Goal: Task Accomplishment & Management: Use online tool/utility

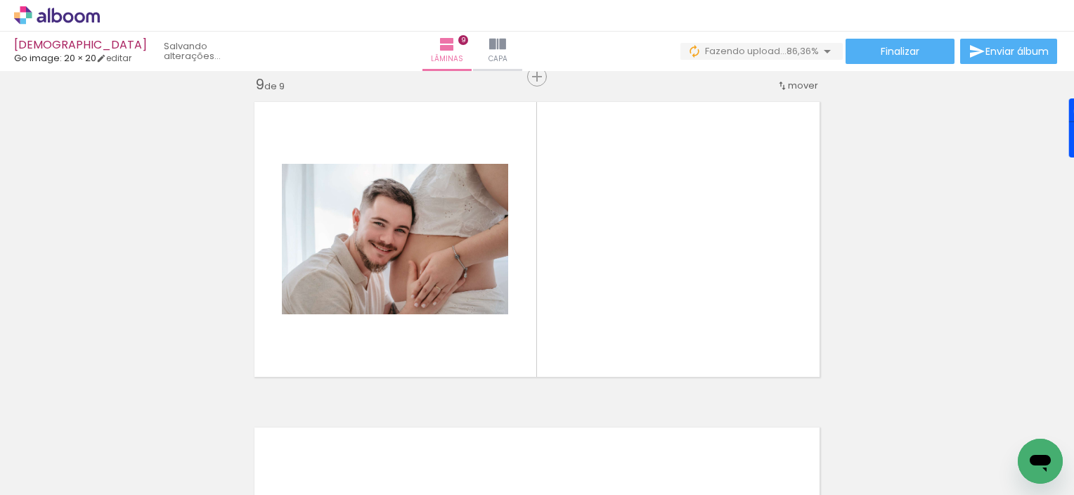
scroll to position [0, 515]
click at [781, 419] on quentale-thumb at bounding box center [806, 447] width 79 height 81
click at [859, 417] on quentale-thumb at bounding box center [884, 447] width 79 height 81
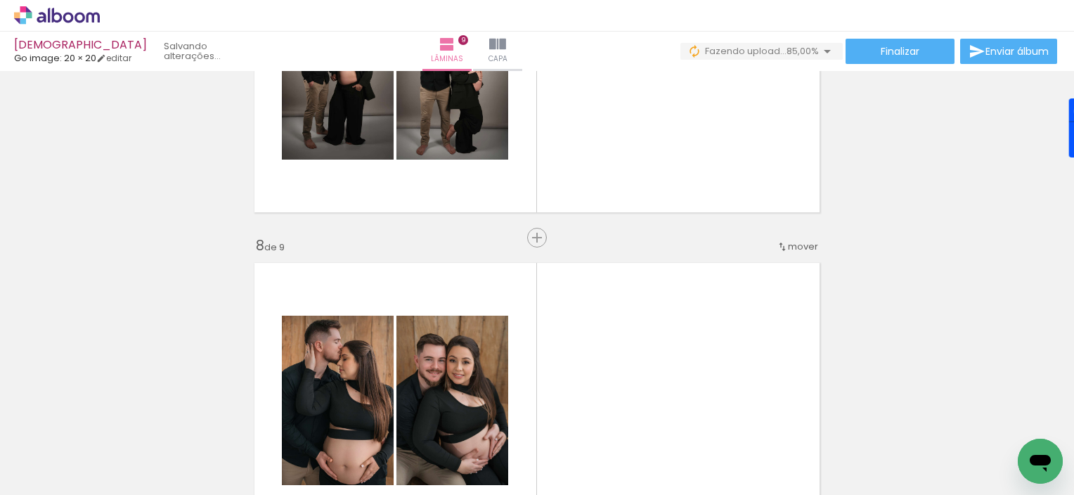
scroll to position [2131, 0]
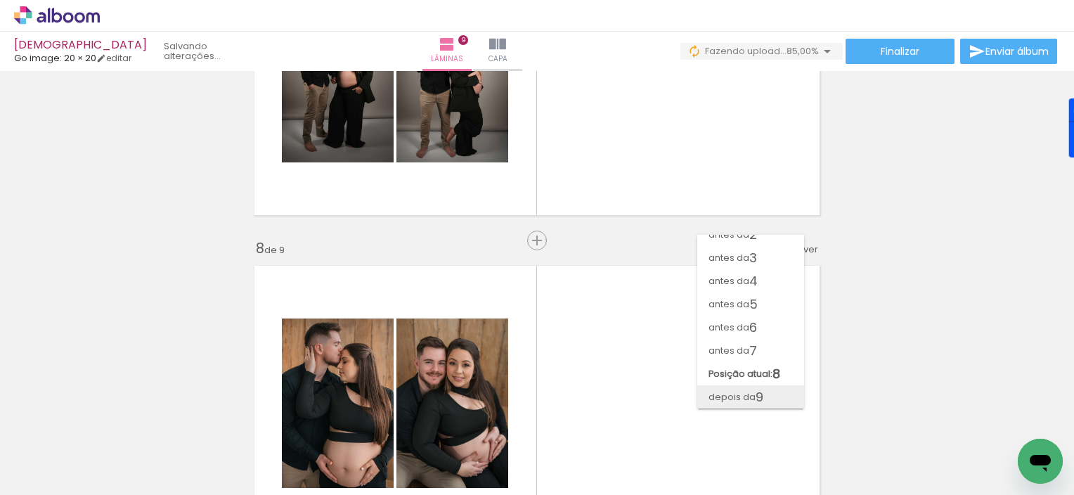
click at [0, 0] on paper-item "depois da 9" at bounding box center [0, 0] width 0 height 0
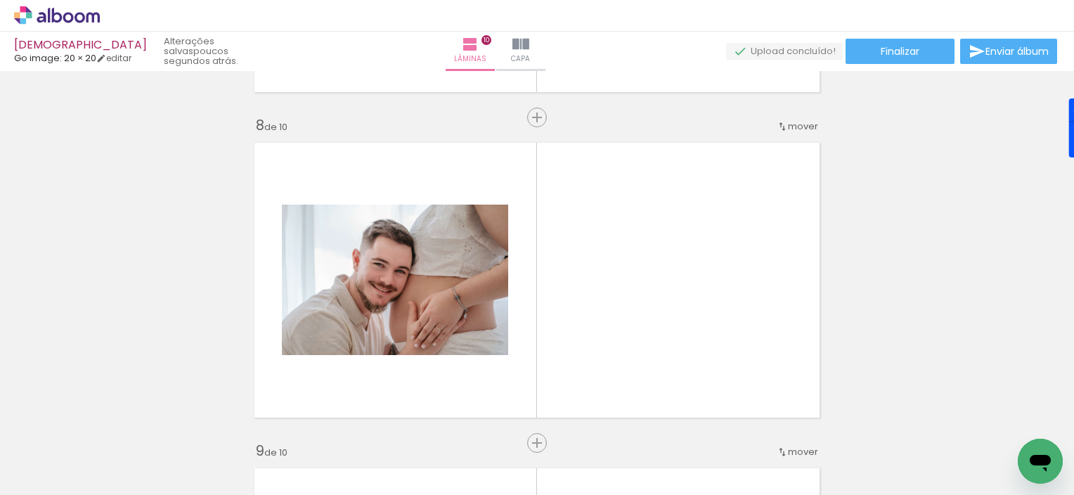
scroll to position [2276, 0]
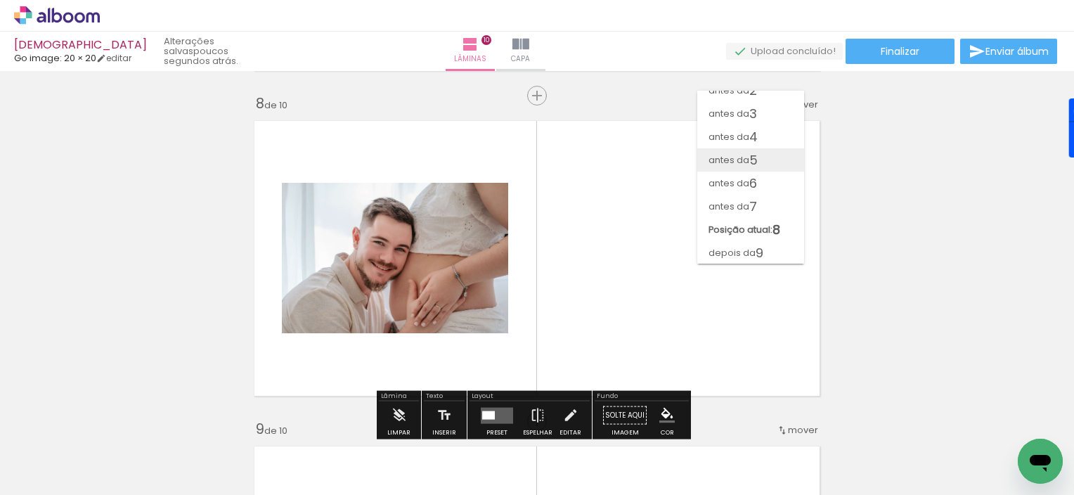
click at [0, 0] on span "5" at bounding box center [0, 0] width 0 height 0
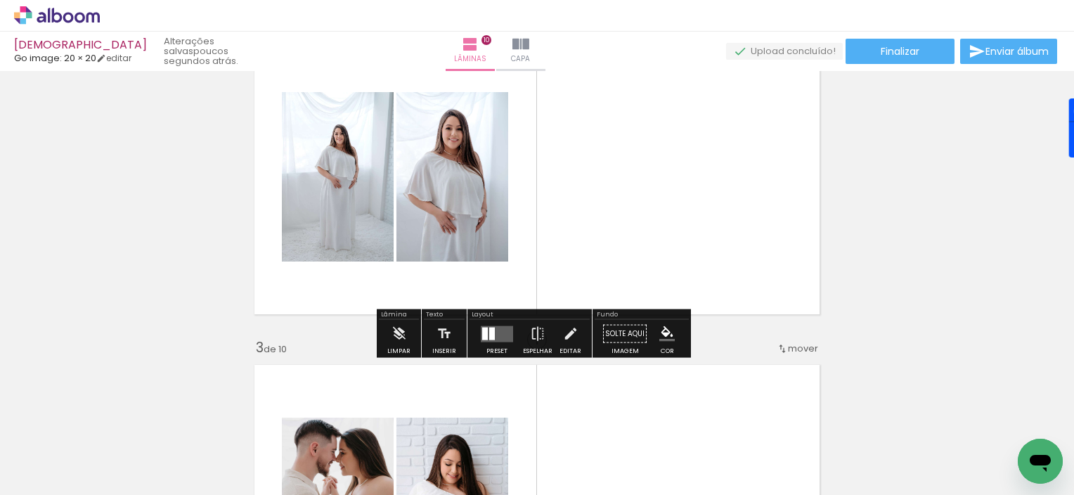
scroll to position [410, 0]
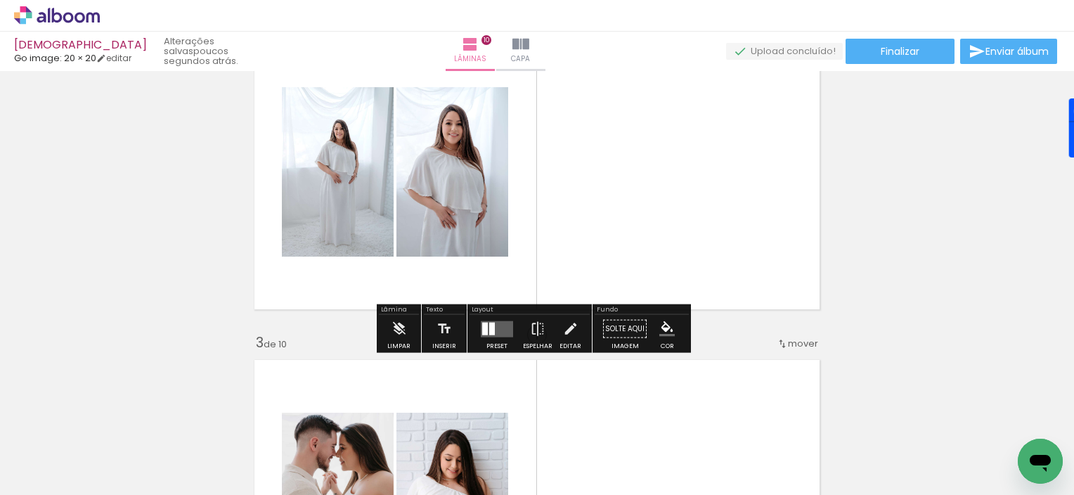
click at [0, 0] on div "Confirmar Cancelar" at bounding box center [0, 0] width 0 height 0
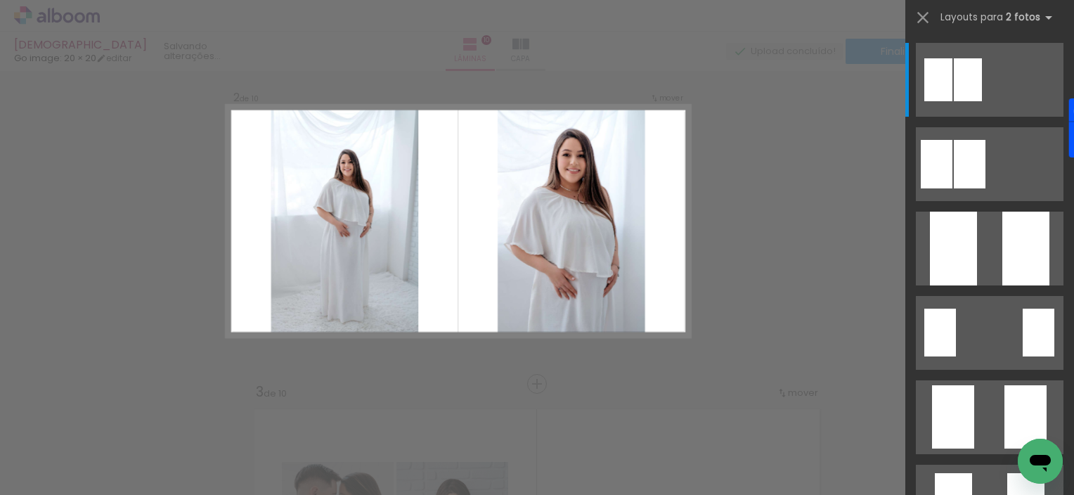
scroll to position [343, 0]
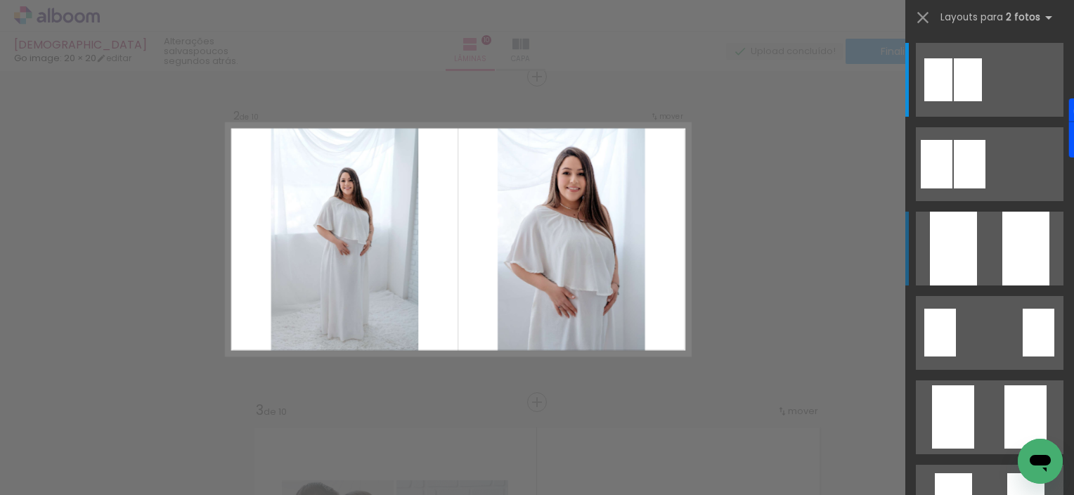
click at [953, 258] on div at bounding box center [953, 249] width 47 height 74
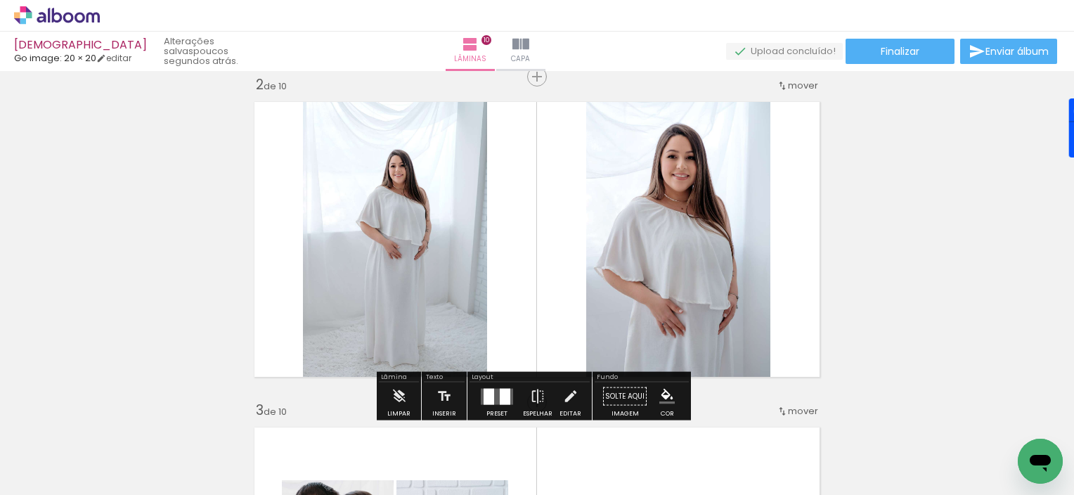
click at [0, 0] on div "Confirmar Cancelar" at bounding box center [0, 0] width 0 height 0
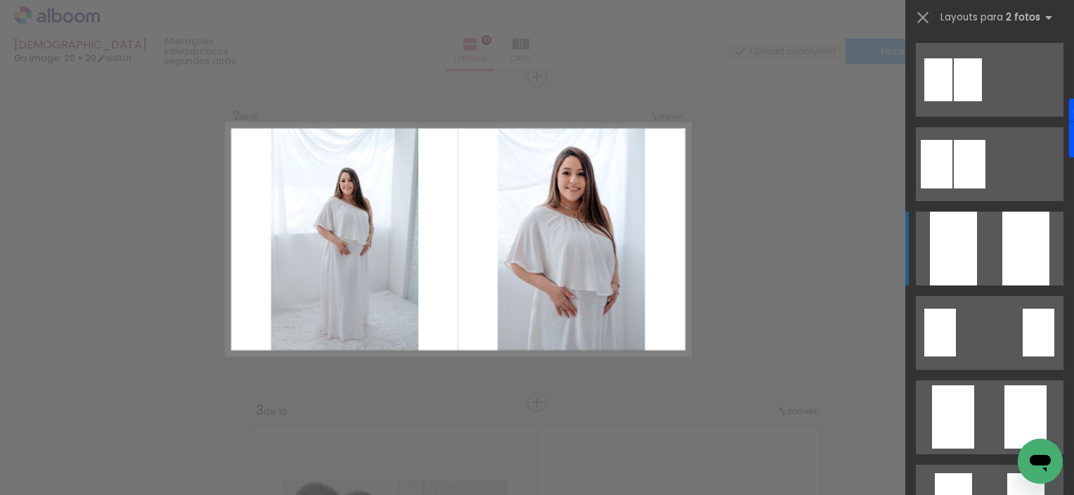
scroll to position [169, 0]
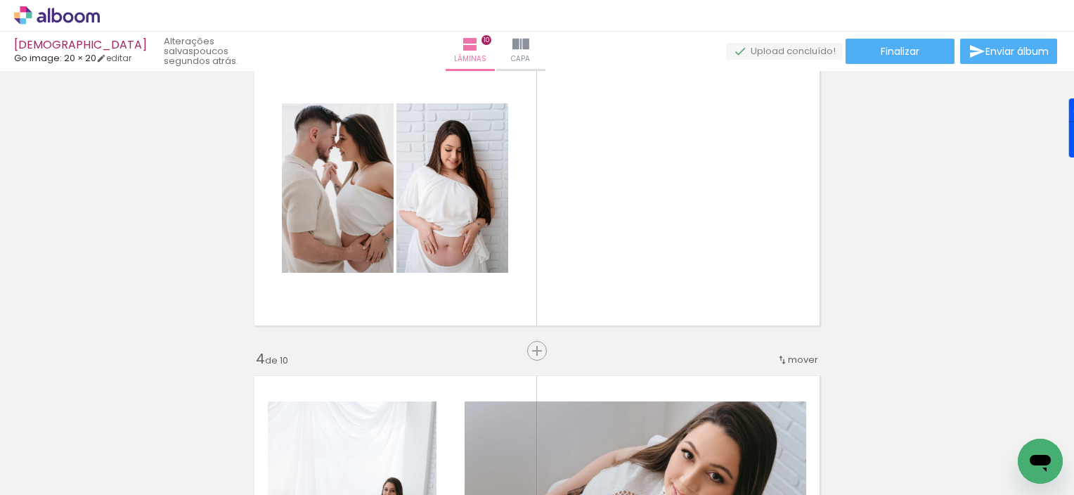
scroll to position [727, 0]
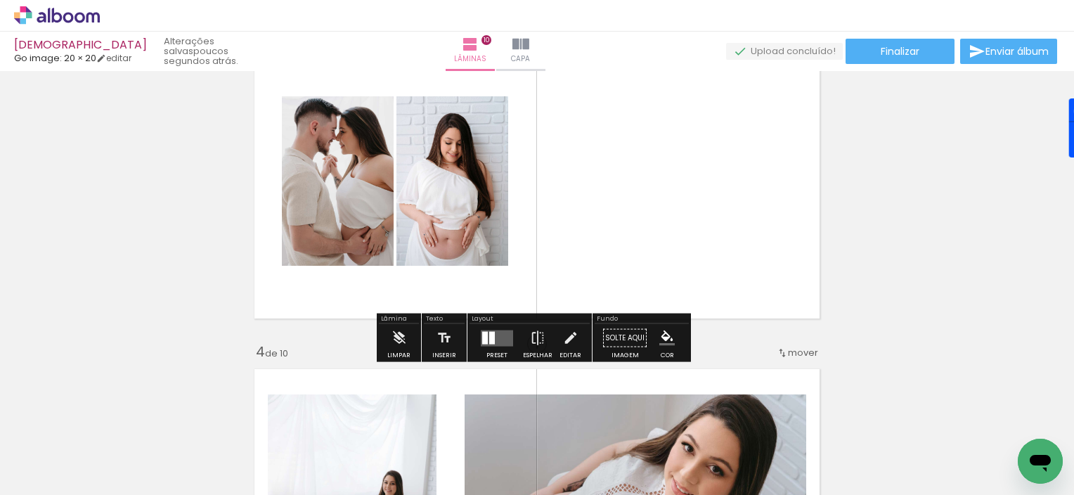
click at [0, 0] on div "Confirmar Cancelar" at bounding box center [0, 0] width 0 height 0
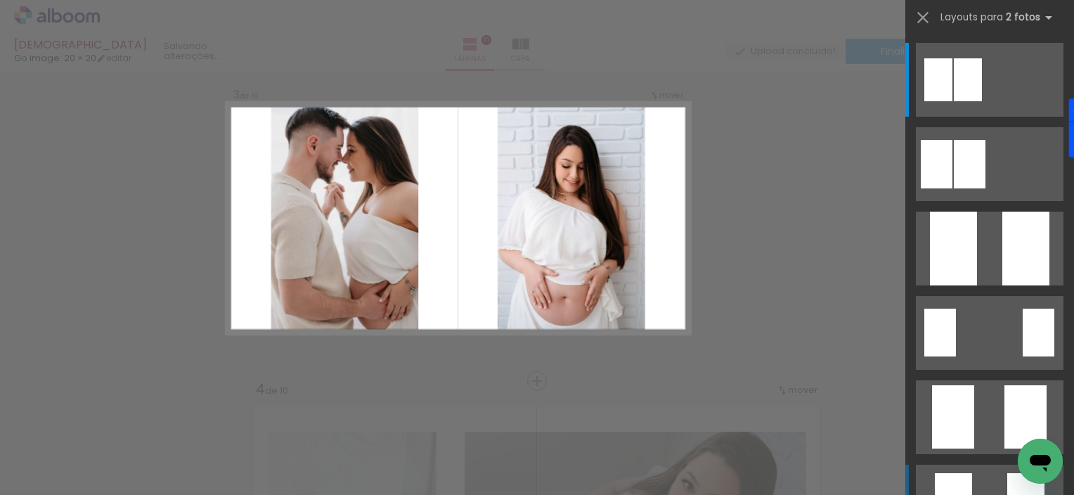
scroll to position [668, 0]
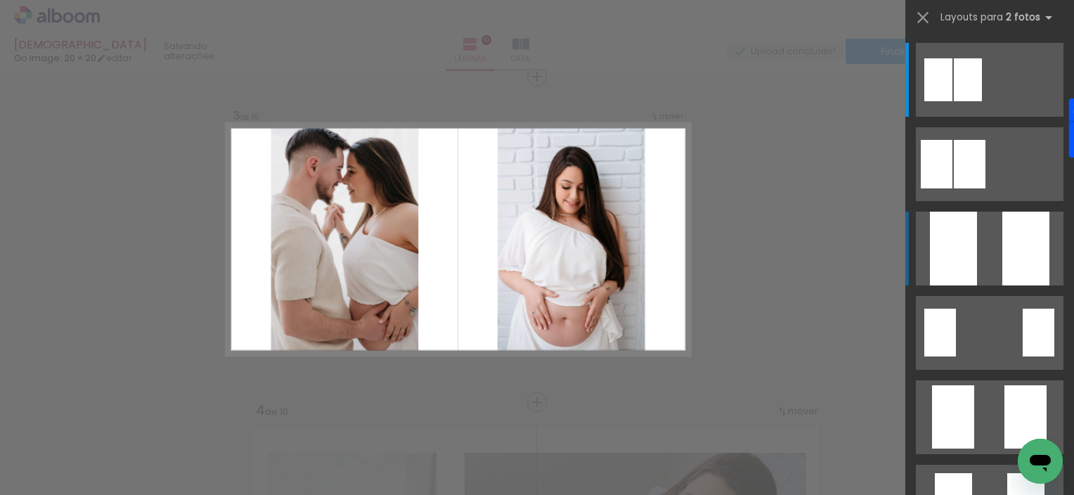
click at [954, 251] on div at bounding box center [953, 249] width 47 height 74
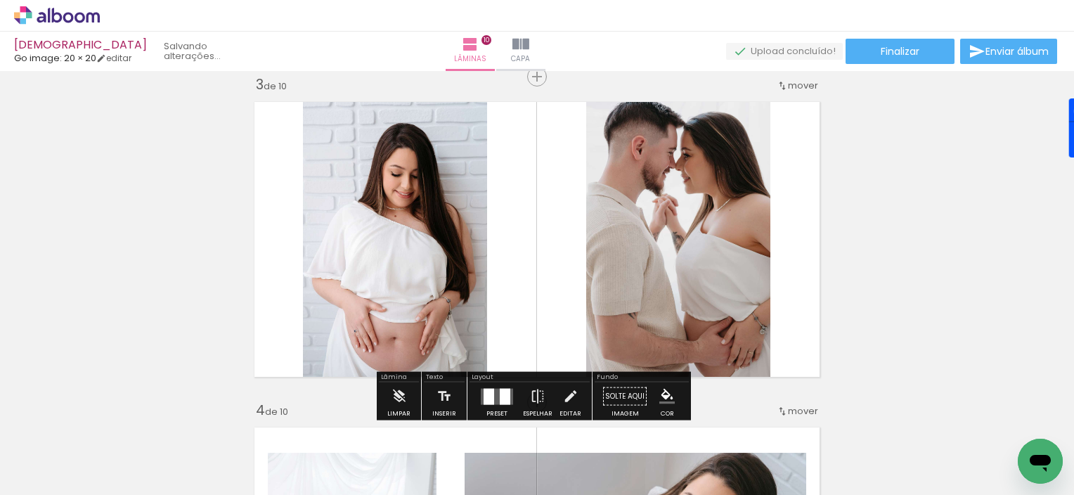
click at [0, 0] on div "Confirmar Cancelar" at bounding box center [0, 0] width 0 height 0
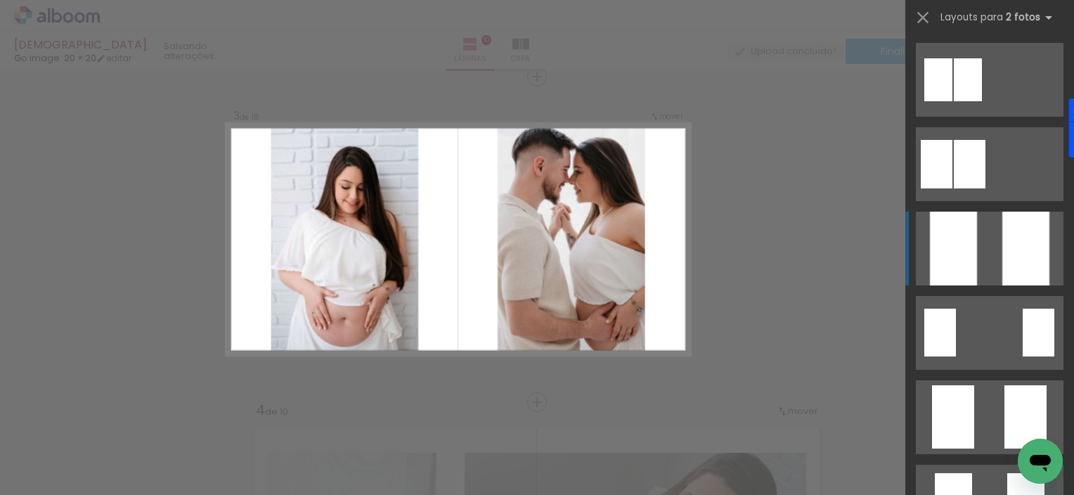
scroll to position [169, 0]
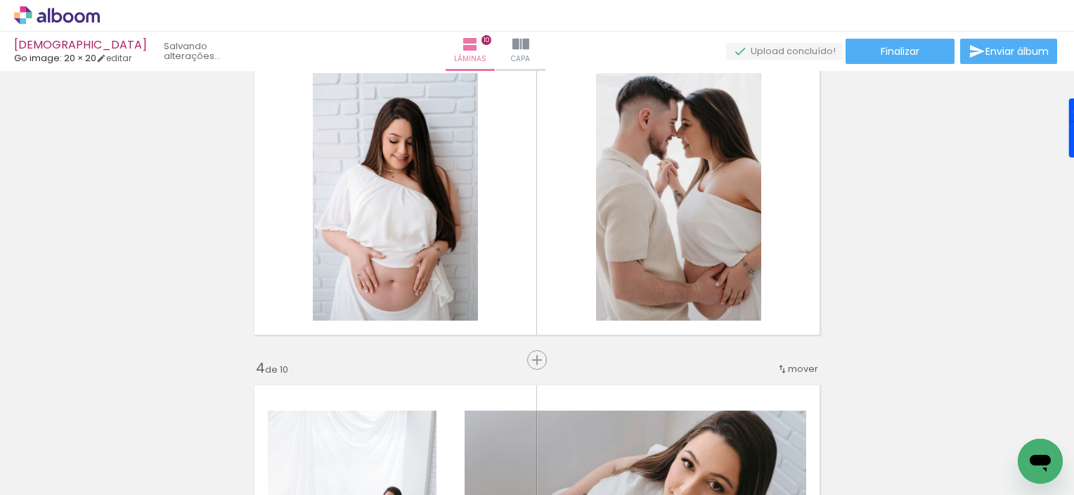
scroll to position [712, 0]
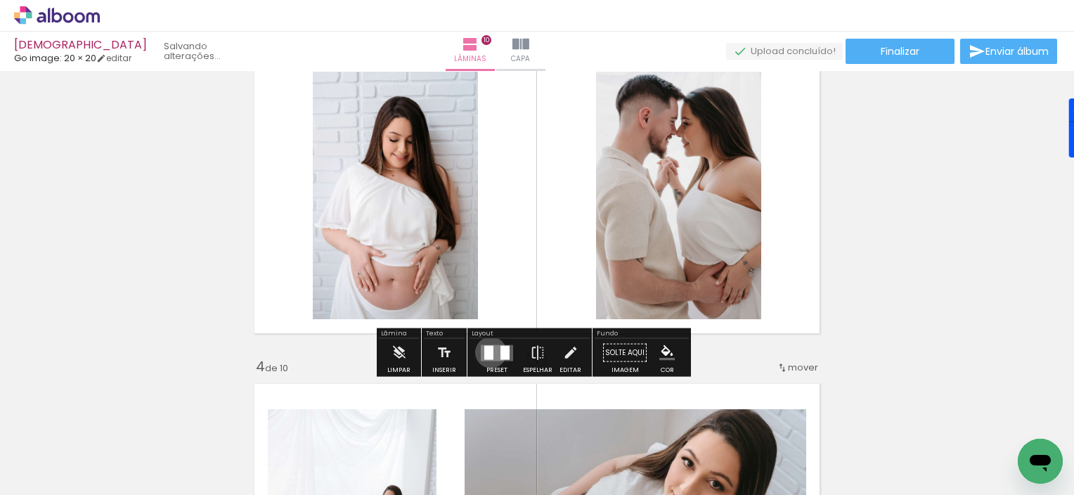
click at [0, 0] on div "Confirmar Cancelar" at bounding box center [0, 0] width 0 height 0
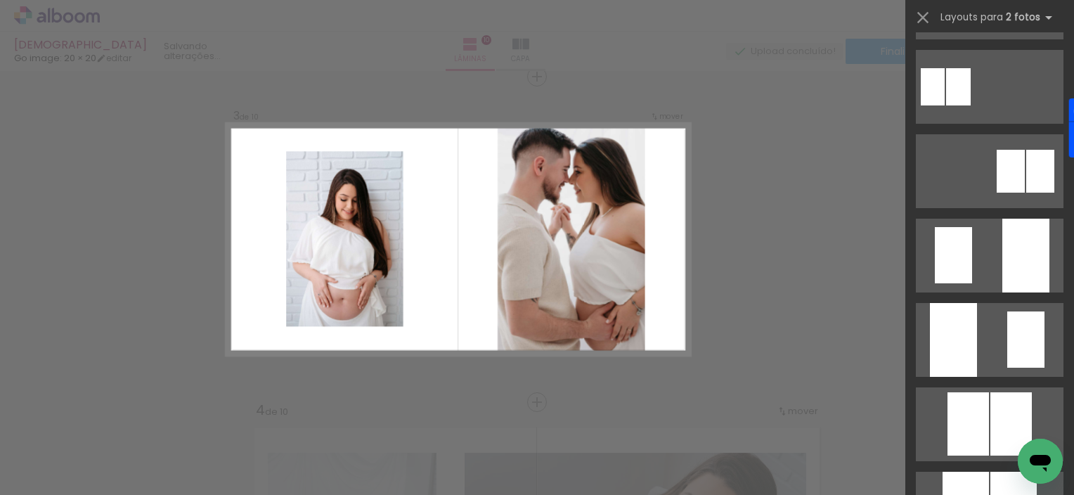
scroll to position [521, 0]
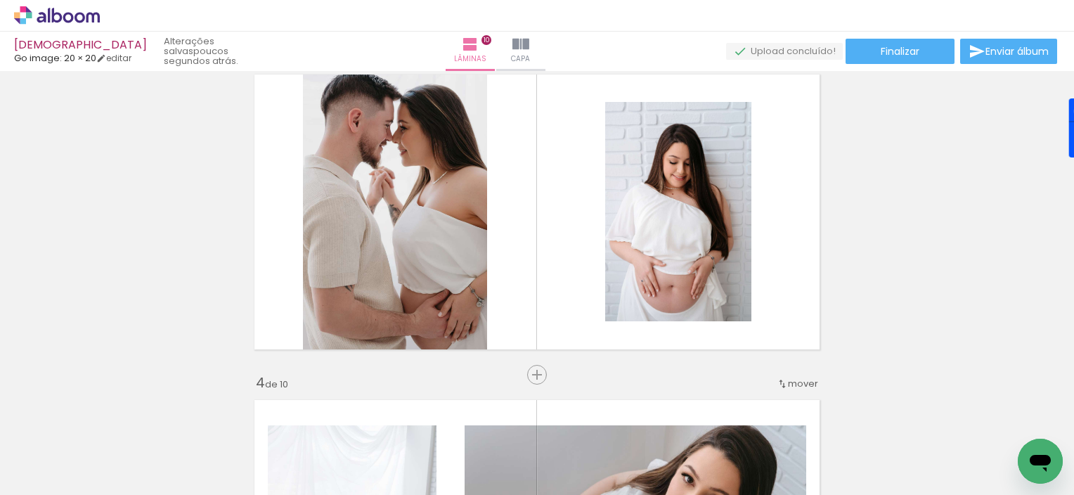
scroll to position [694, 0]
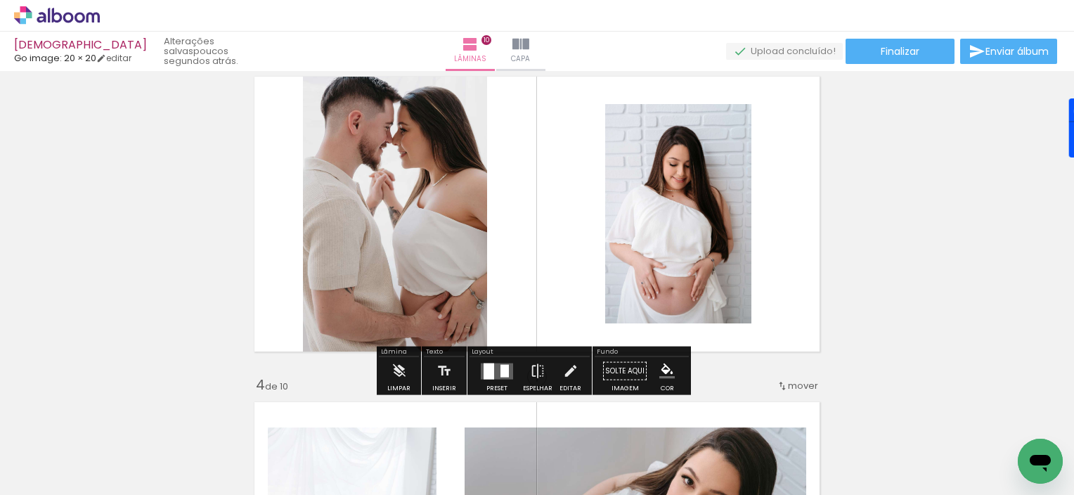
click at [366, 211] on div at bounding box center [394, 214] width 207 height 290
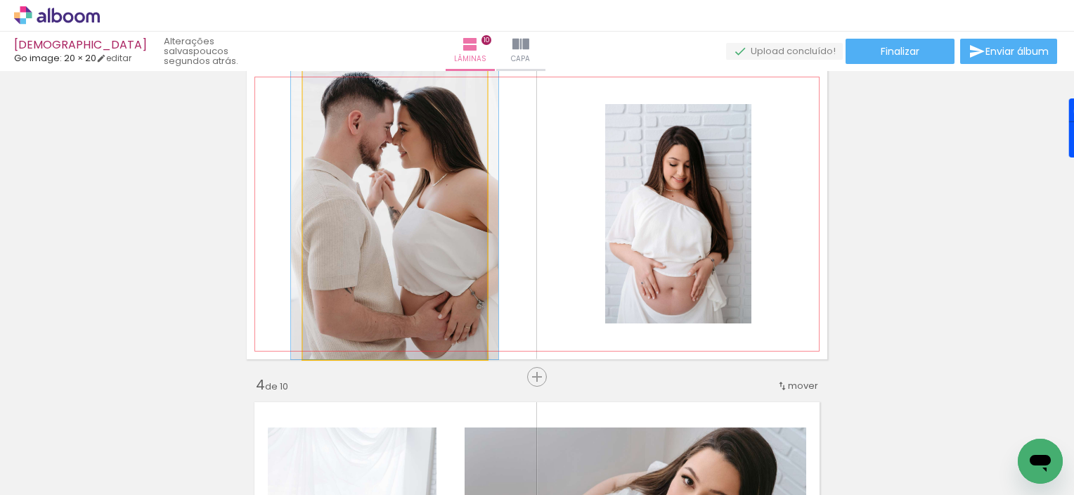
click at [0, 0] on div at bounding box center [0, 0] width 0 height 0
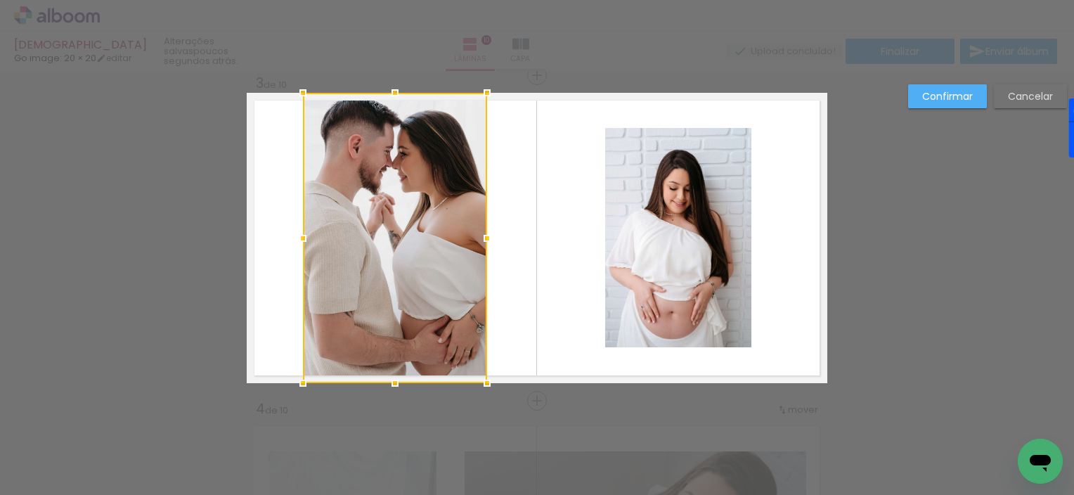
scroll to position [668, 0]
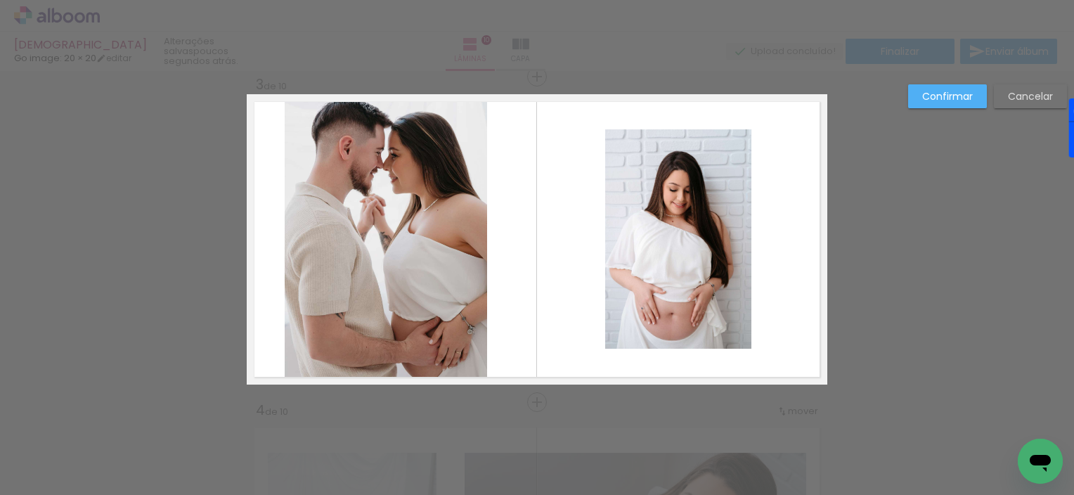
click at [368, 181] on div at bounding box center [386, 239] width 202 height 290
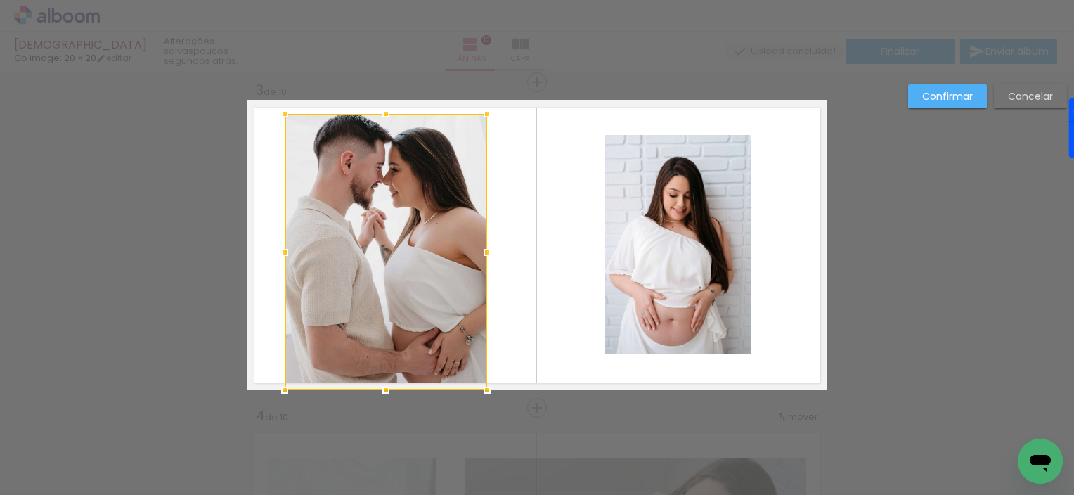
scroll to position [662, 0]
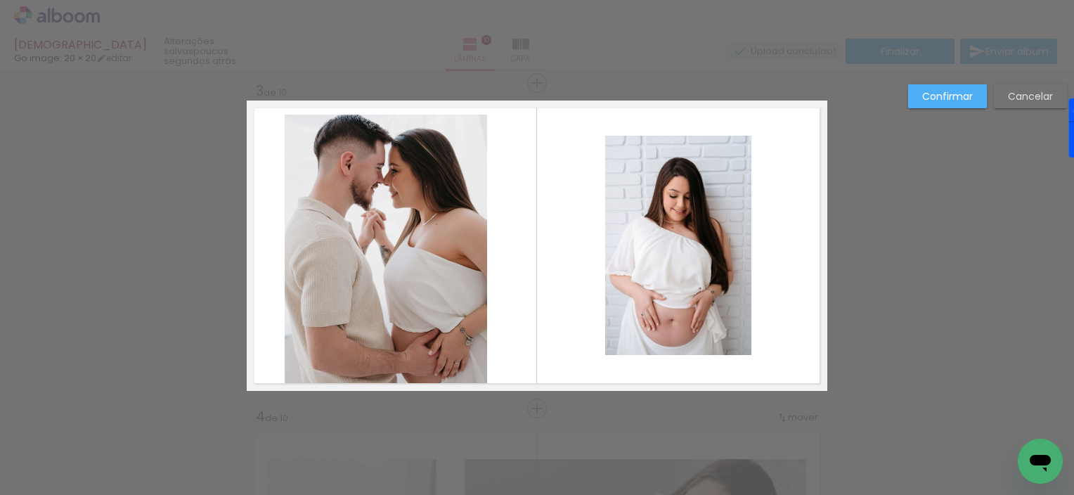
click at [375, 261] on div at bounding box center [386, 253] width 202 height 276
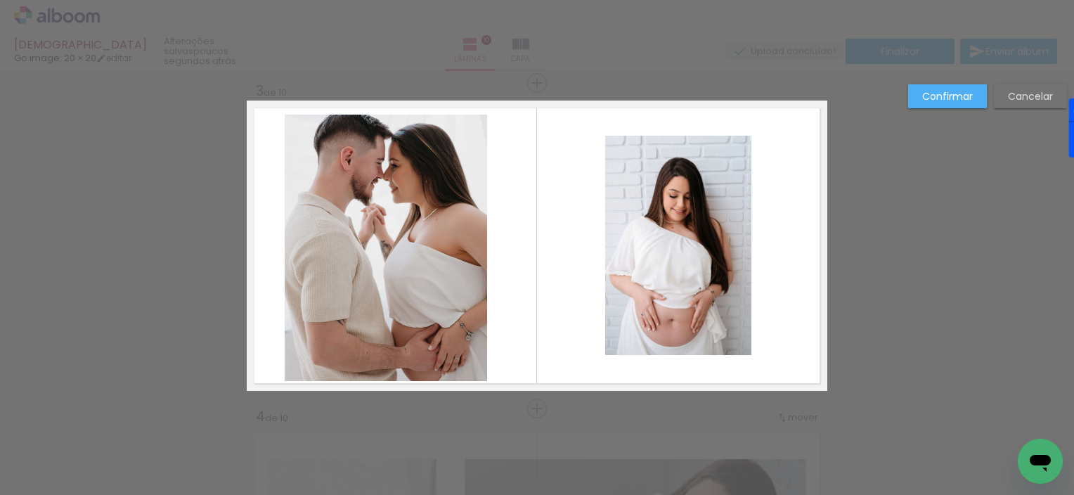
click at [324, 269] on div at bounding box center [386, 248] width 202 height 266
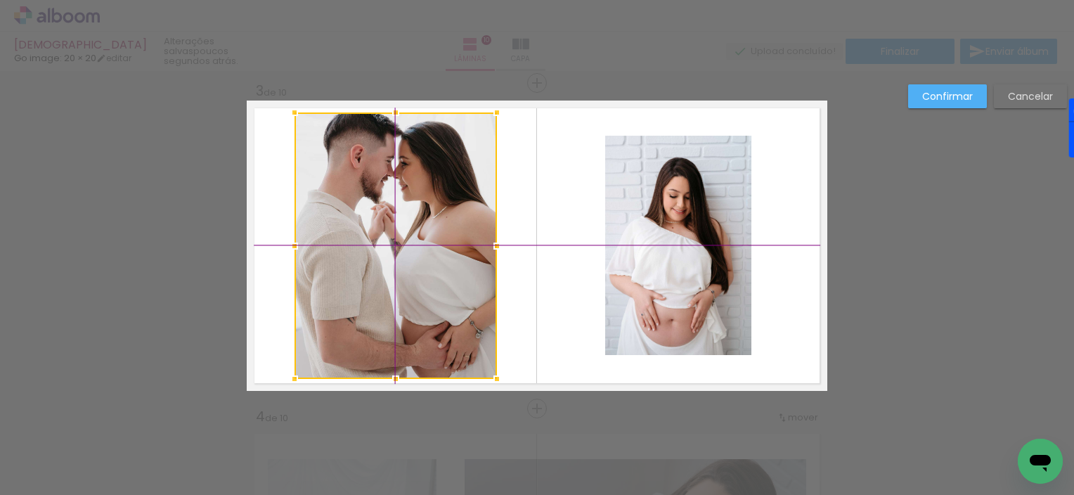
click at [345, 250] on div at bounding box center [395, 245] width 202 height 266
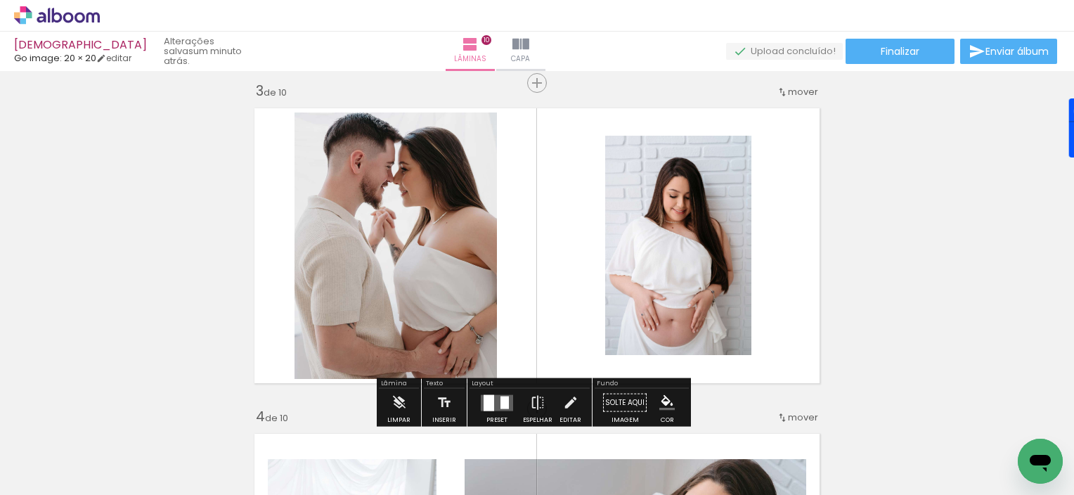
click at [377, 204] on div at bounding box center [395, 251] width 202 height 283
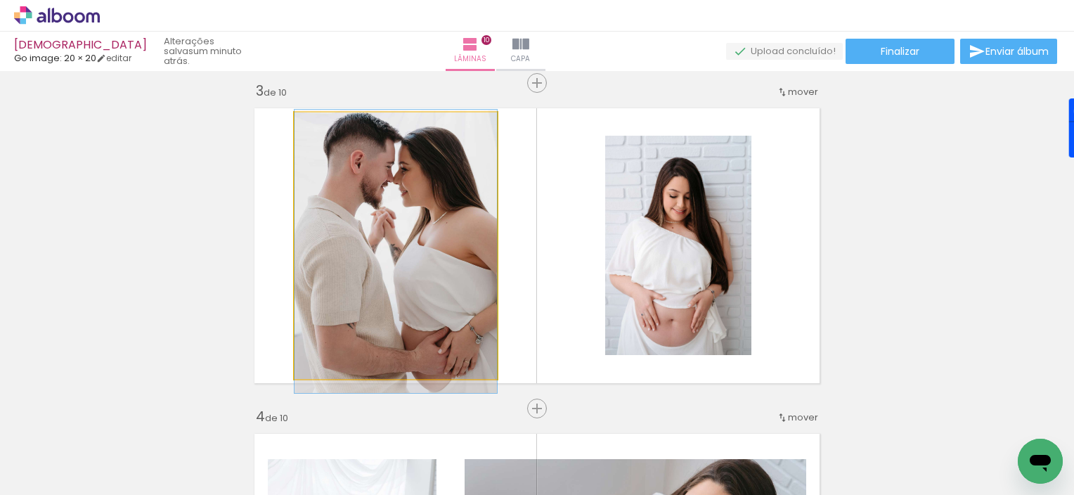
click at [377, 205] on div at bounding box center [395, 251] width 202 height 283
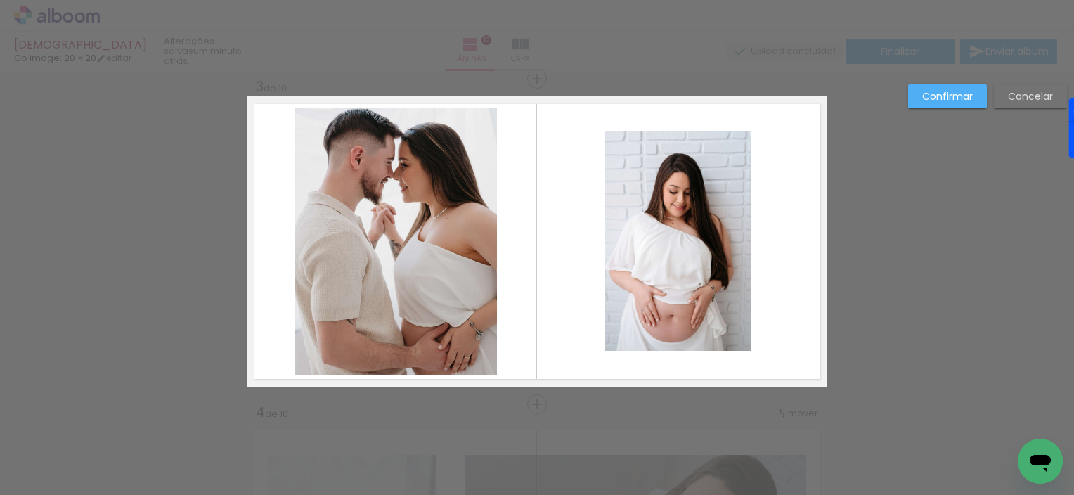
scroll to position [668, 0]
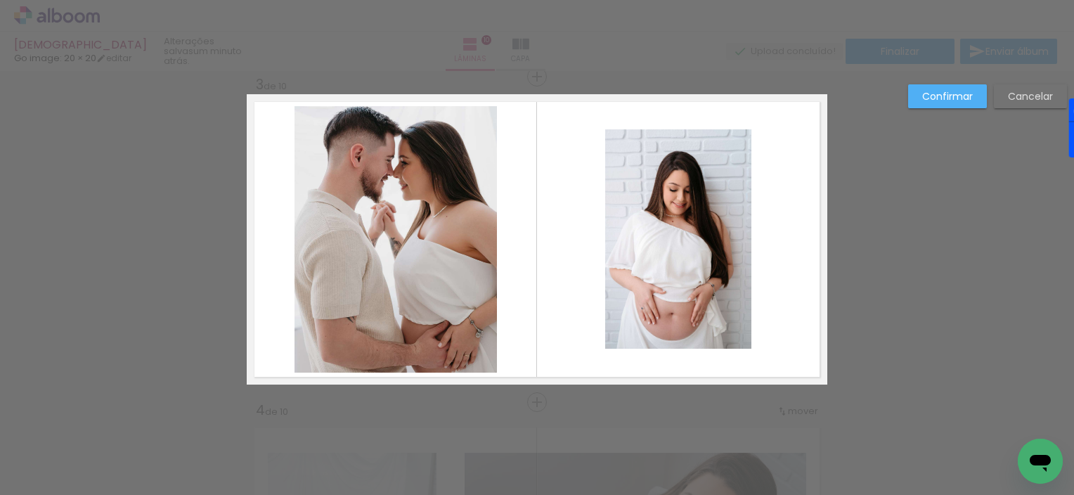
click at [387, 208] on div at bounding box center [395, 239] width 202 height 266
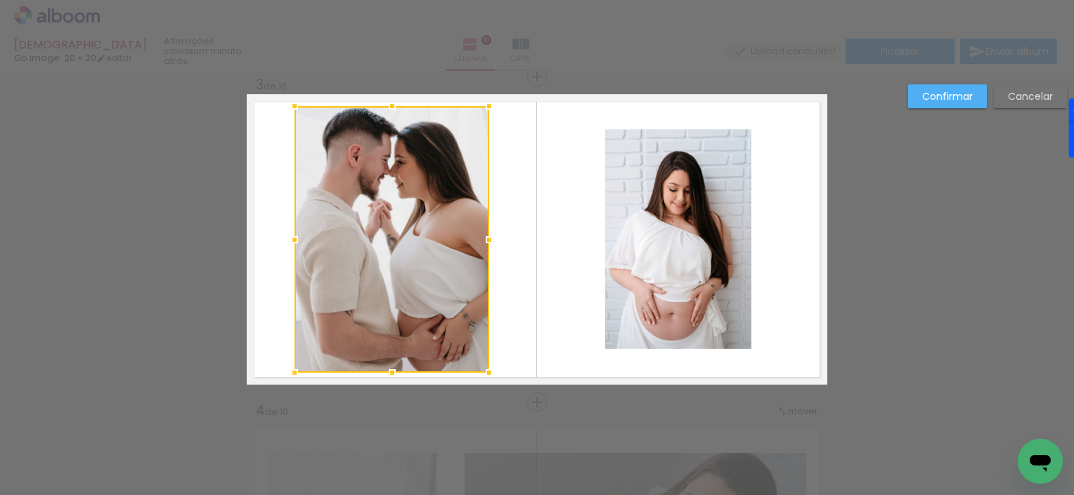
click at [438, 228] on div at bounding box center [391, 239] width 195 height 266
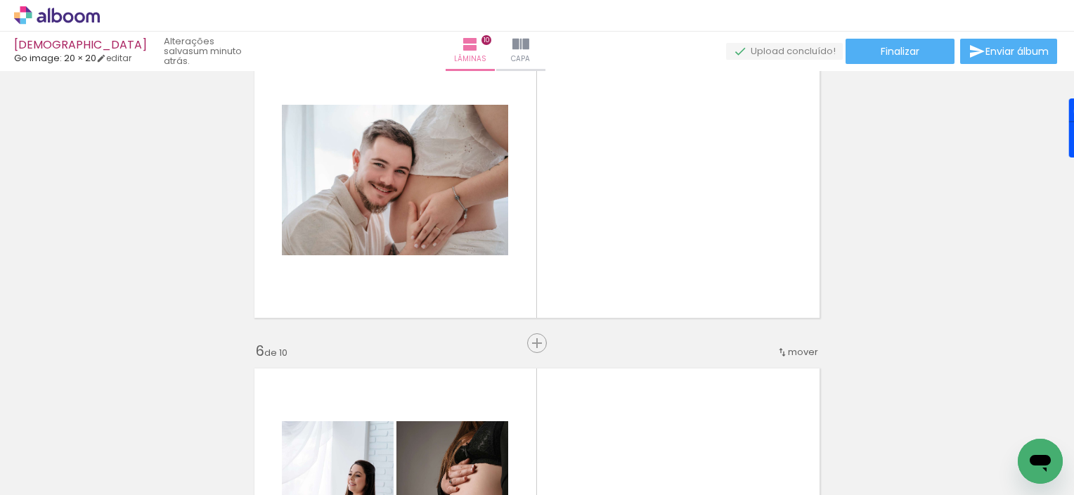
scroll to position [1393, 0]
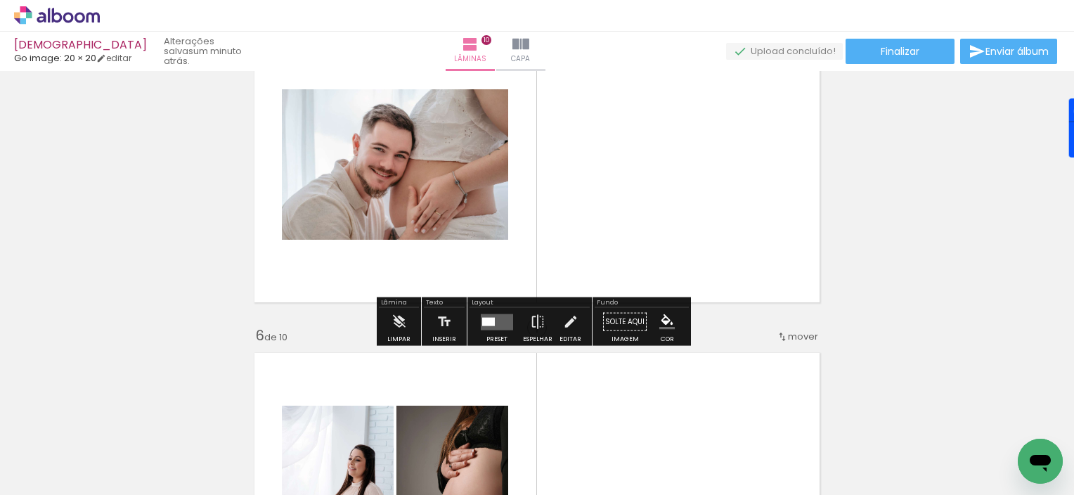
click at [0, 0] on div "Confirmar Cancelar" at bounding box center [0, 0] width 0 height 0
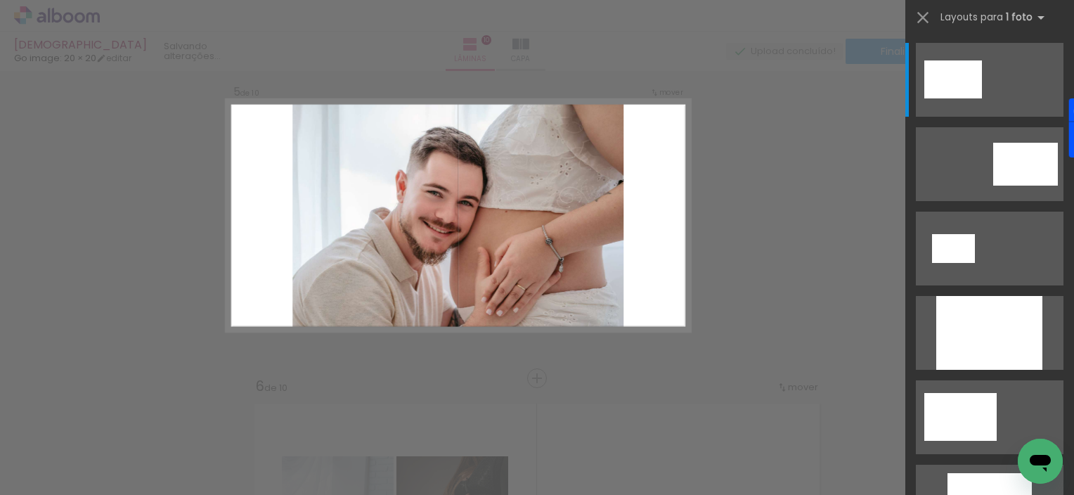
scroll to position [1319, 0]
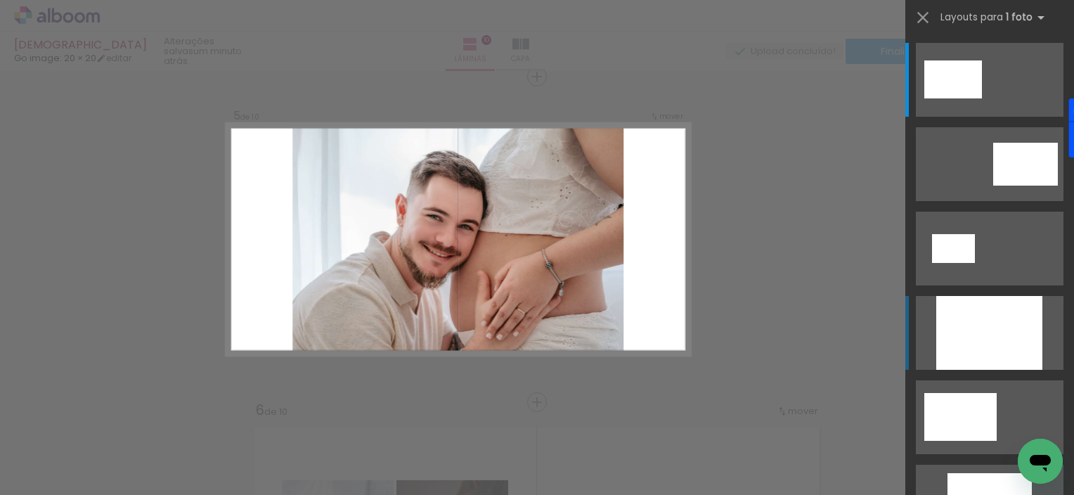
click at [947, 340] on div at bounding box center [989, 333] width 106 height 74
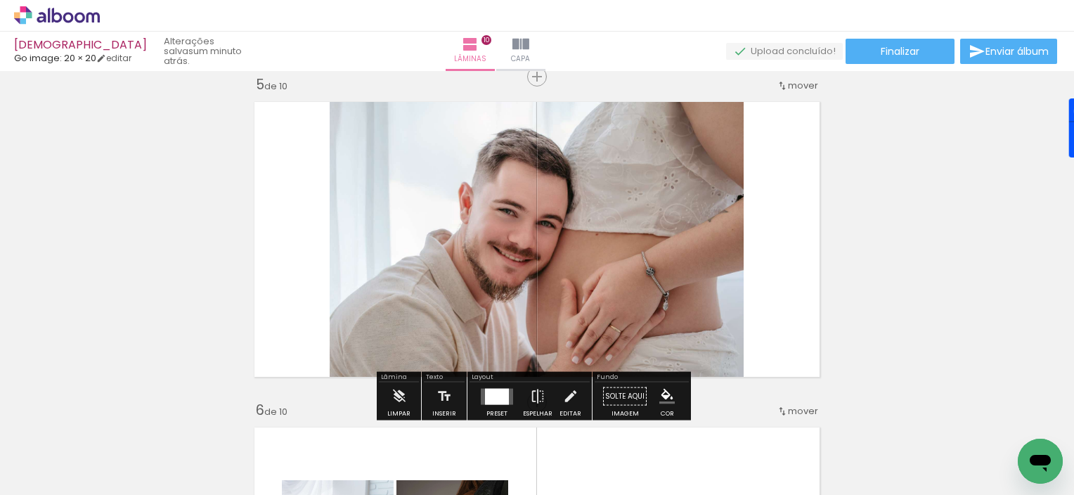
click at [0, 0] on div "Confirmar Cancelar" at bounding box center [0, 0] width 0 height 0
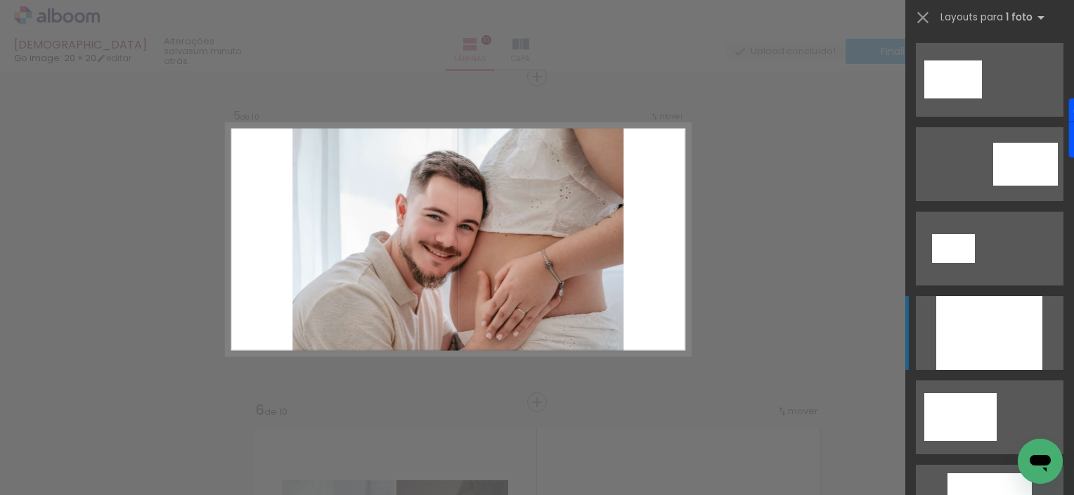
scroll to position [253, 0]
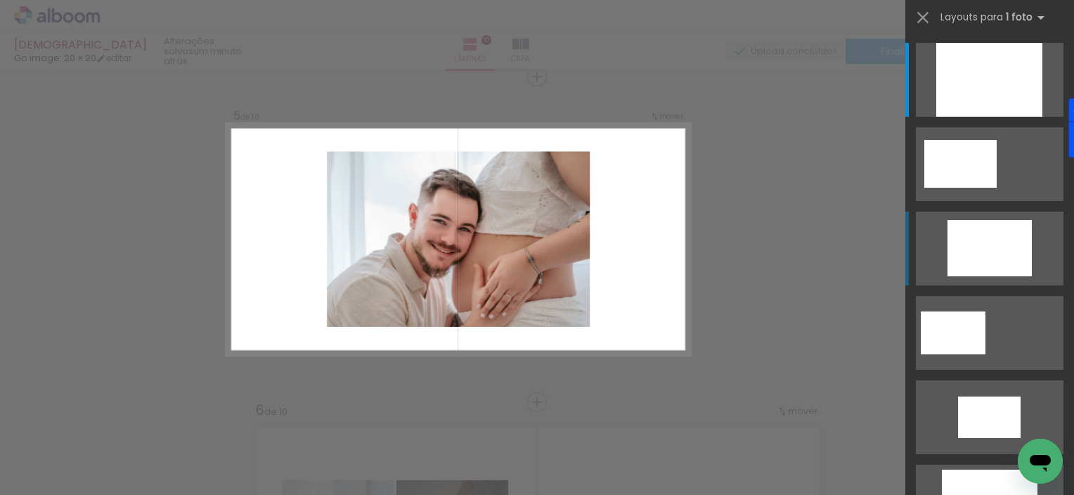
click at [975, 117] on div at bounding box center [989, 80] width 106 height 74
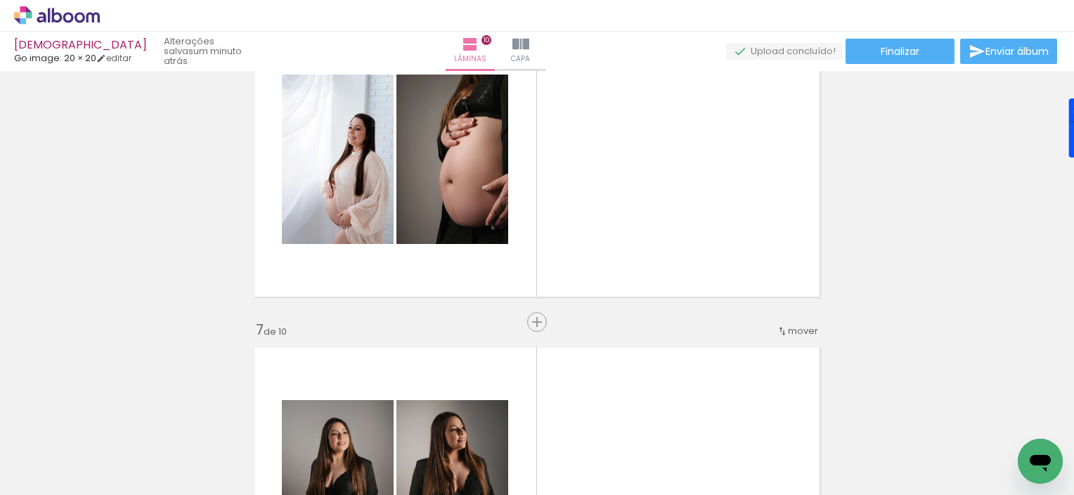
scroll to position [1725, 0]
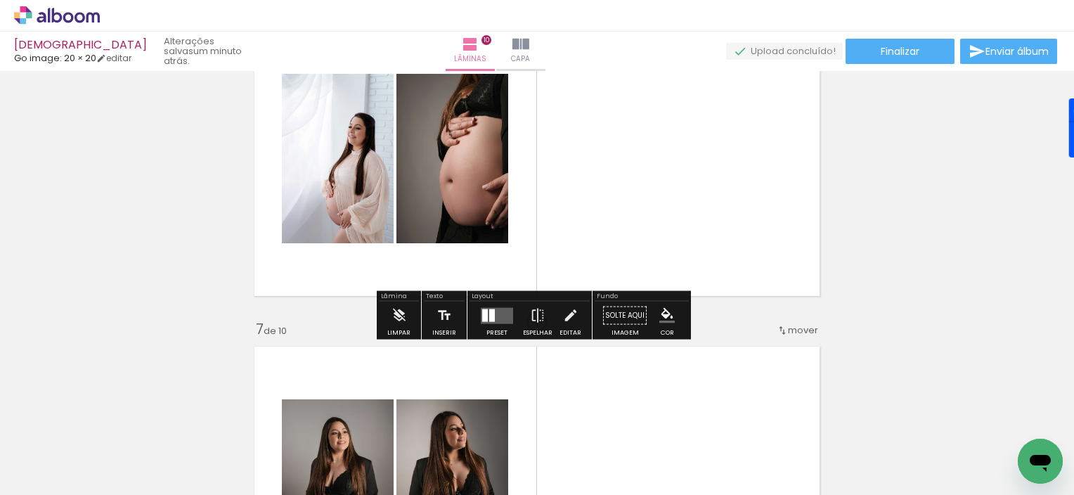
click at [0, 0] on div "Confirmar Cancelar" at bounding box center [0, 0] width 0 height 0
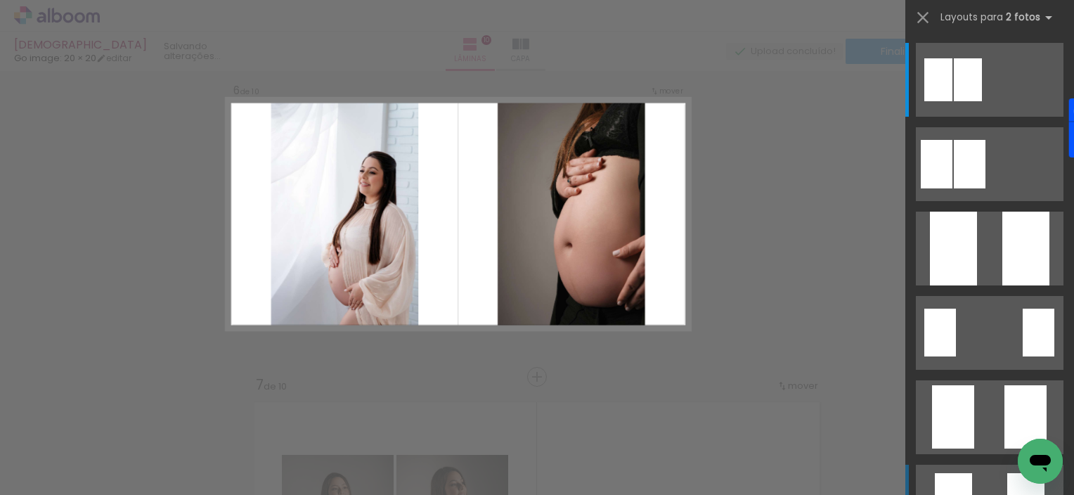
scroll to position [1644, 0]
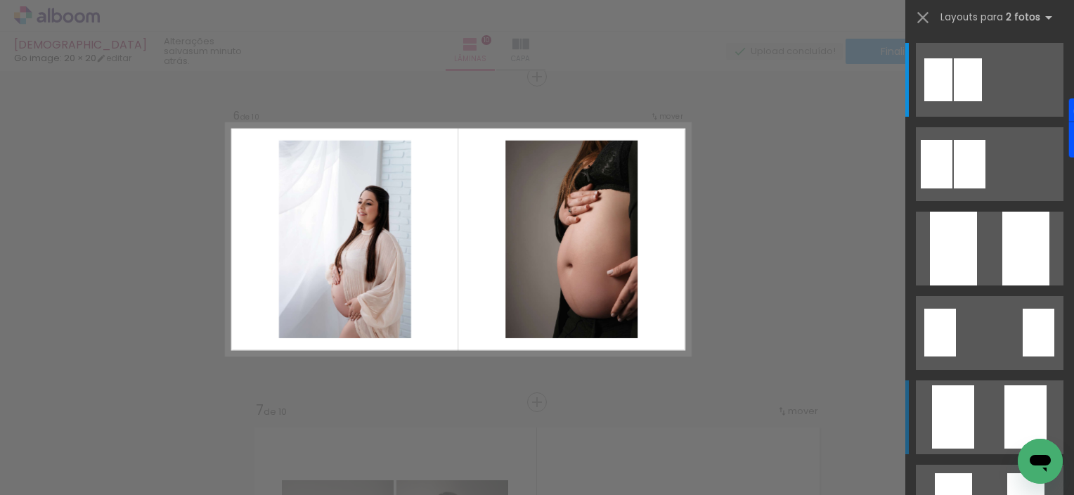
click at [952, 101] on div at bounding box center [938, 79] width 28 height 43
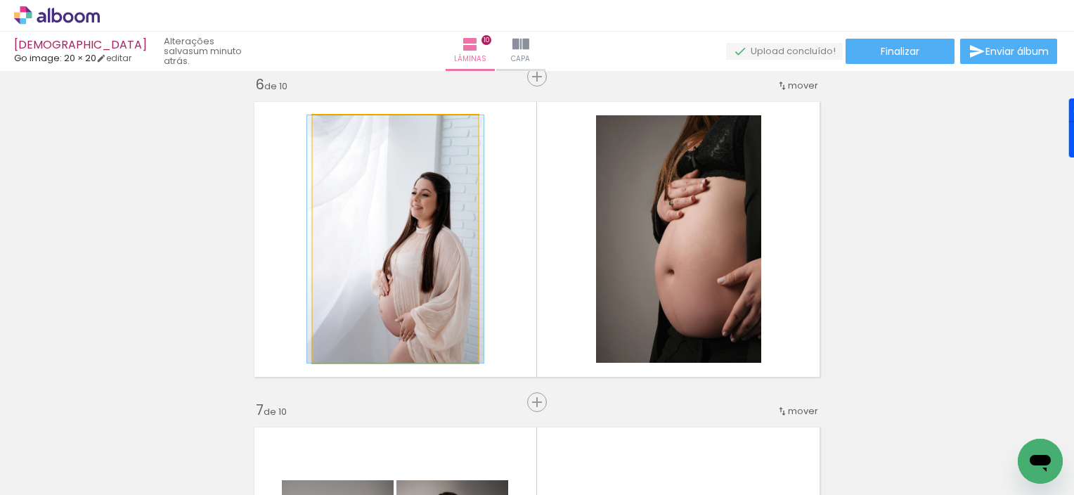
click at [395, 259] on div at bounding box center [395, 238] width 176 height 247
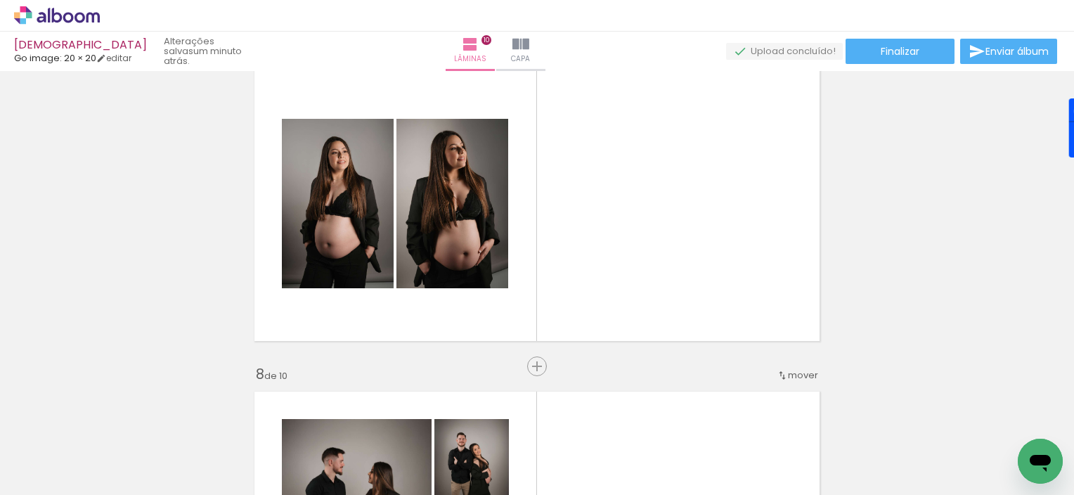
scroll to position [2002, 0]
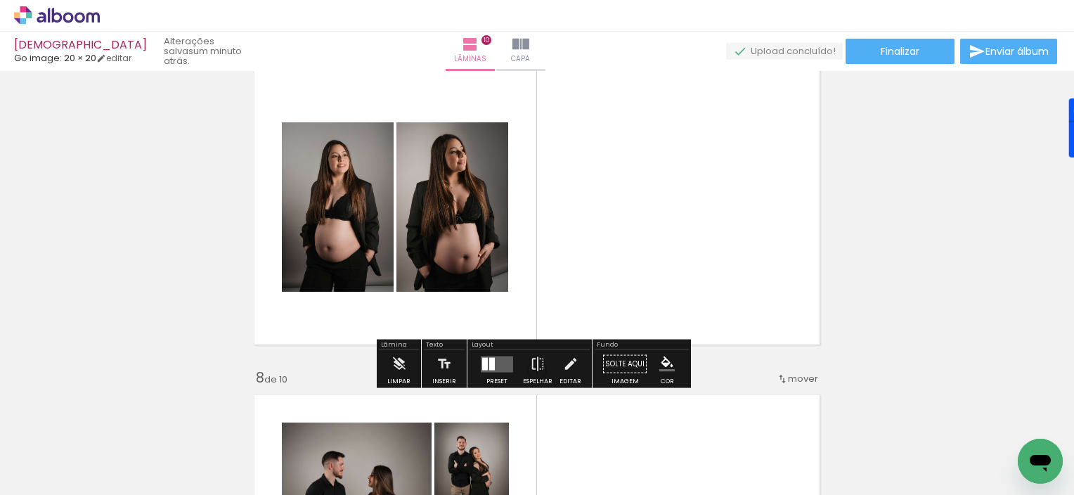
click at [0, 0] on div "Confirmar Cancelar" at bounding box center [0, 0] width 0 height 0
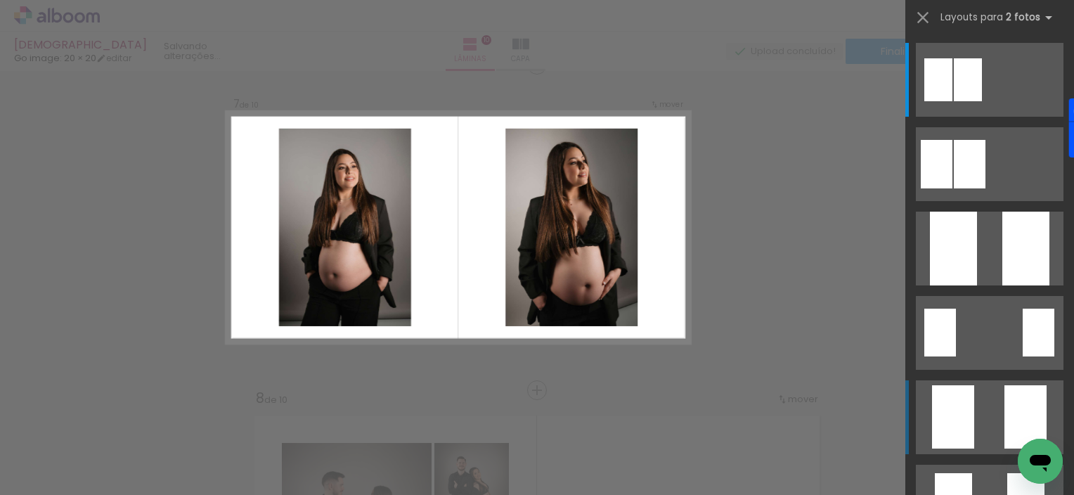
scroll to position [1970, 0]
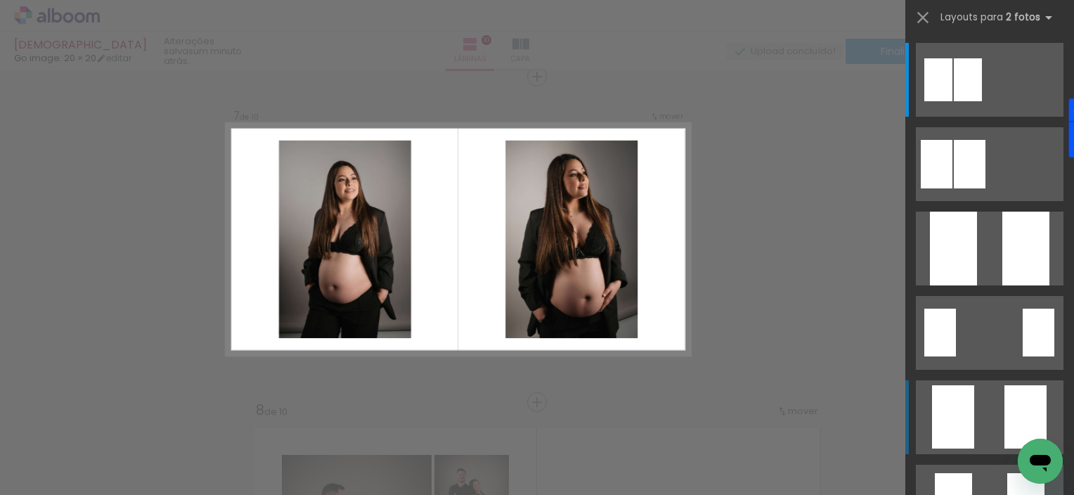
click at [982, 101] on div at bounding box center [968, 79] width 28 height 43
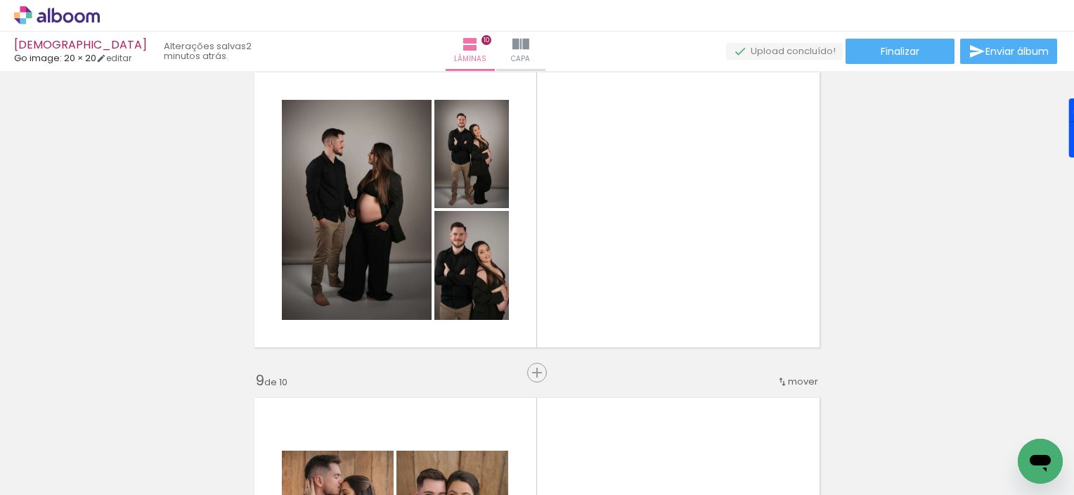
scroll to position [2325, 0]
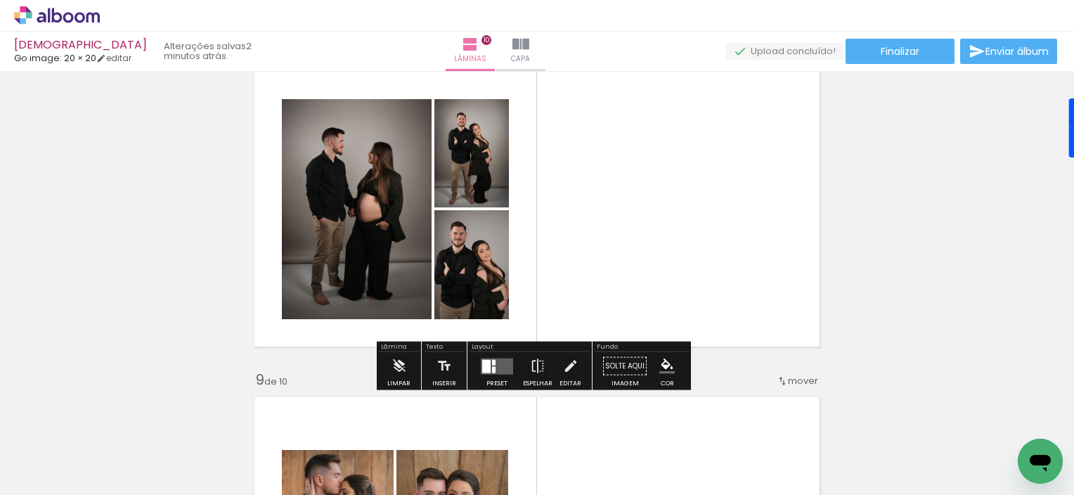
click at [0, 0] on div "Confirmar Cancelar" at bounding box center [0, 0] width 0 height 0
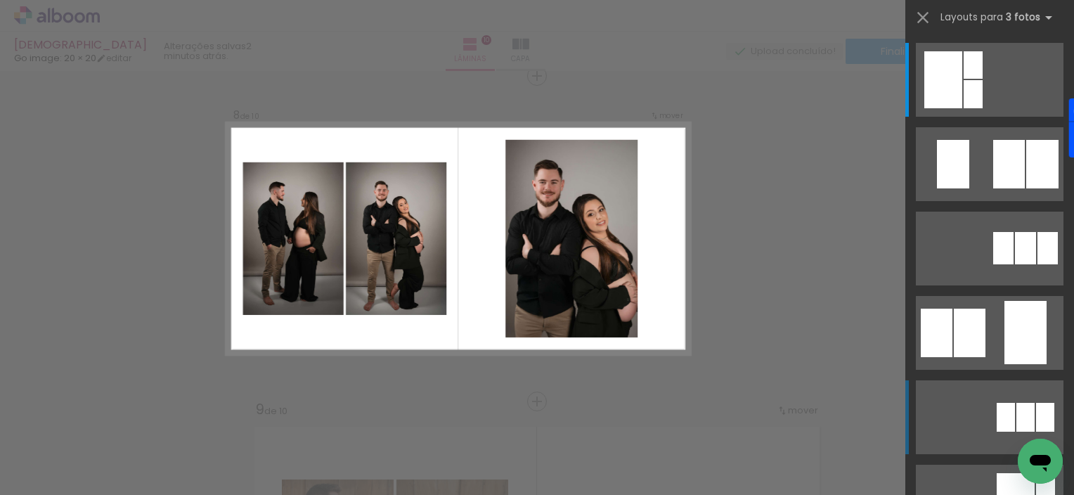
scroll to position [2295, 0]
click at [963, 79] on div at bounding box center [972, 64] width 19 height 27
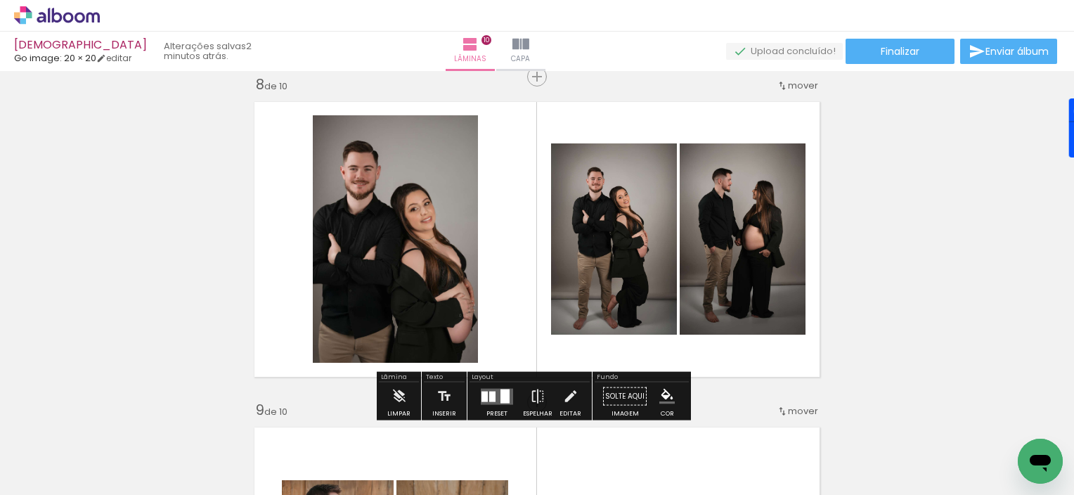
click at [674, 259] on div at bounding box center [742, 238] width 136 height 191
click at [0, 0] on div at bounding box center [0, 0] width 0 height 0
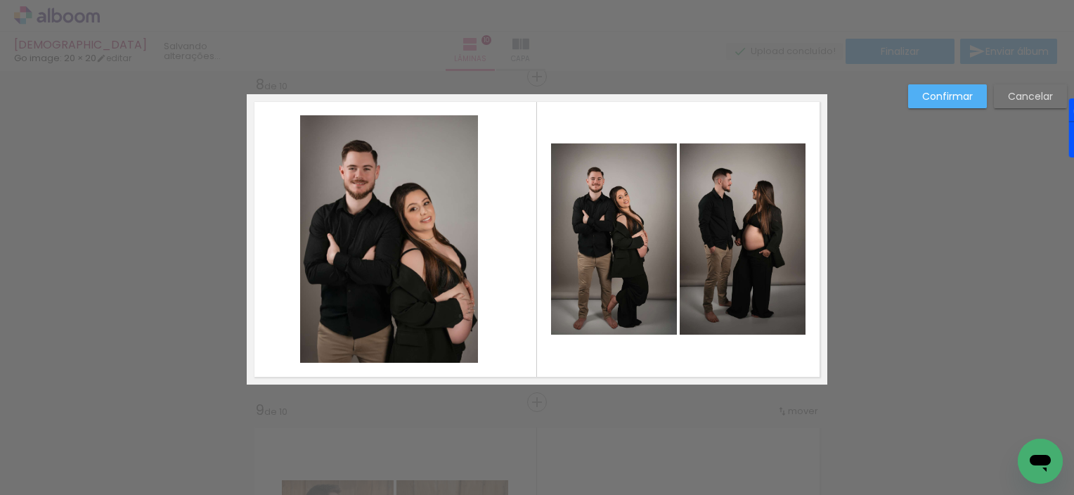
click at [321, 236] on div at bounding box center [389, 238] width 178 height 247
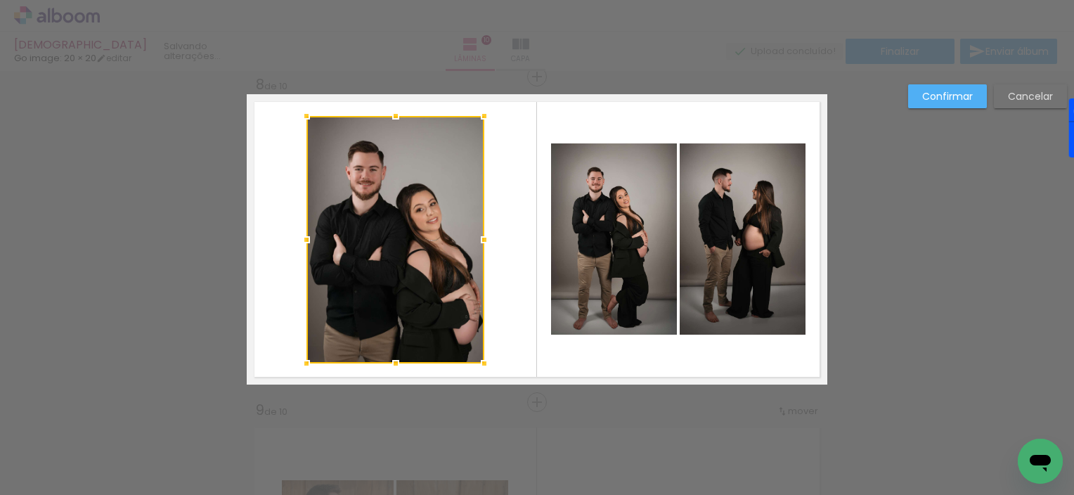
click at [360, 200] on div at bounding box center [395, 239] width 178 height 247
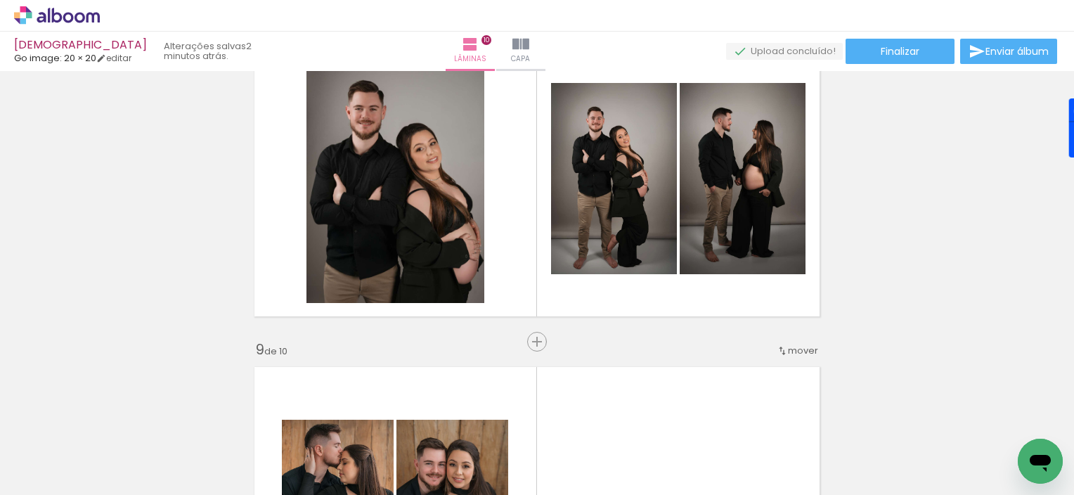
scroll to position [2355, 0]
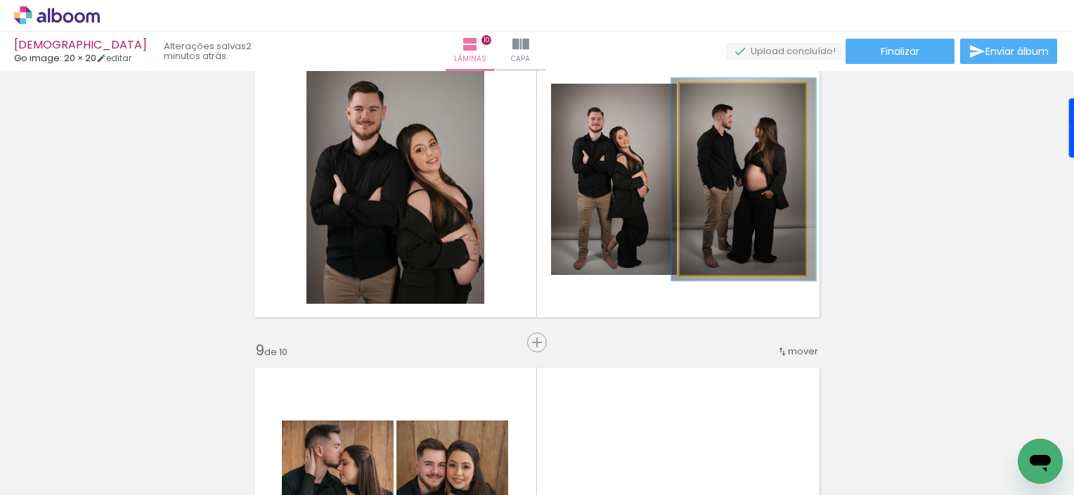
type paper-slider "105"
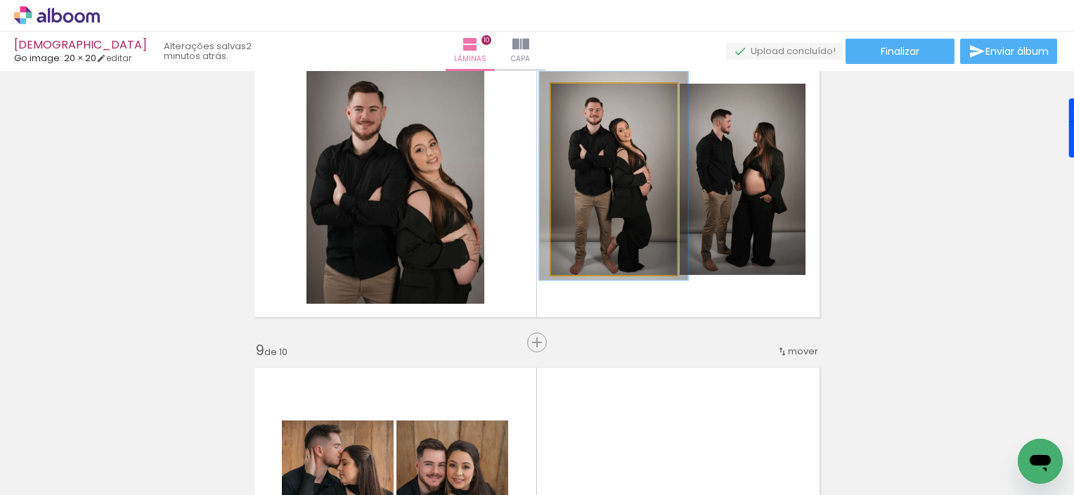
type paper-slider "109"
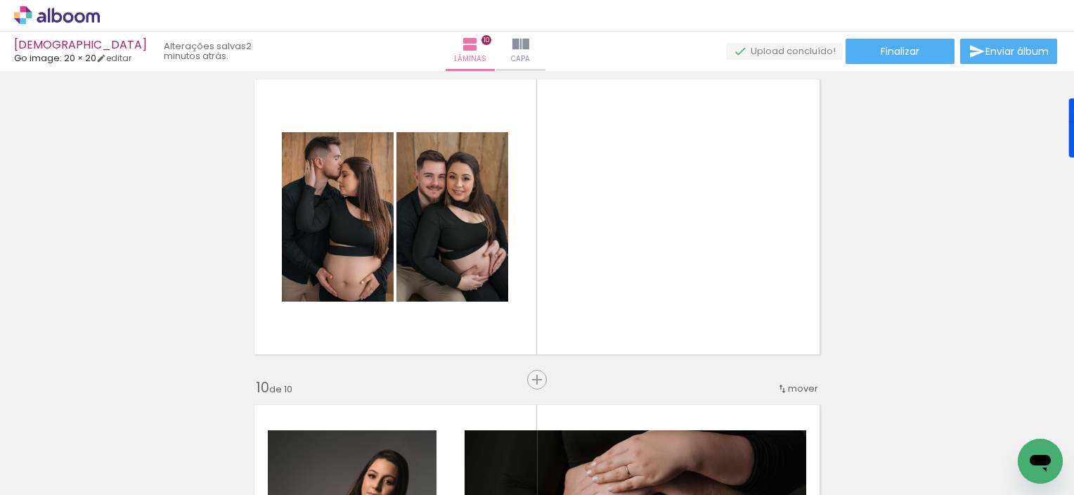
scroll to position [2662, 0]
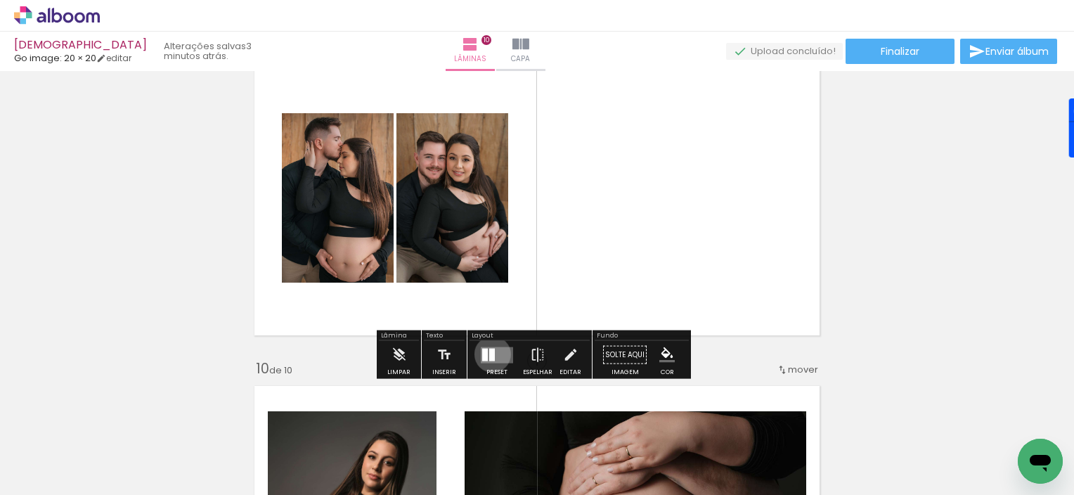
click at [0, 0] on div "Confirmar Cancelar" at bounding box center [0, 0] width 0 height 0
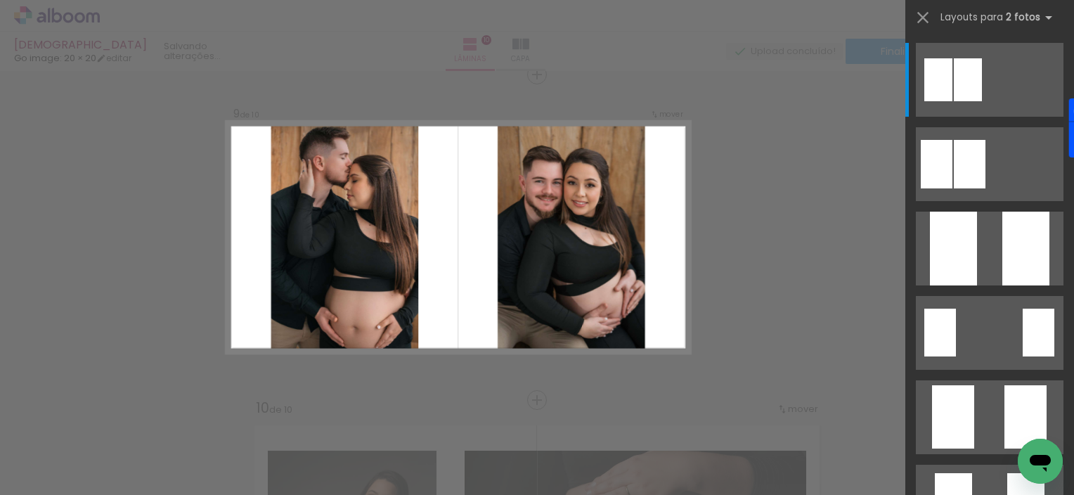
scroll to position [2620, 0]
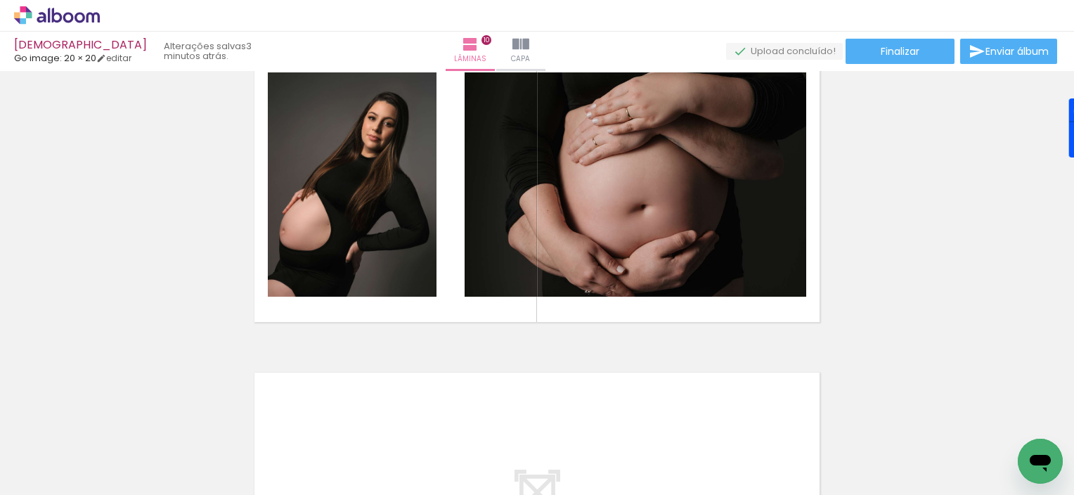
scroll to position [3000, 0]
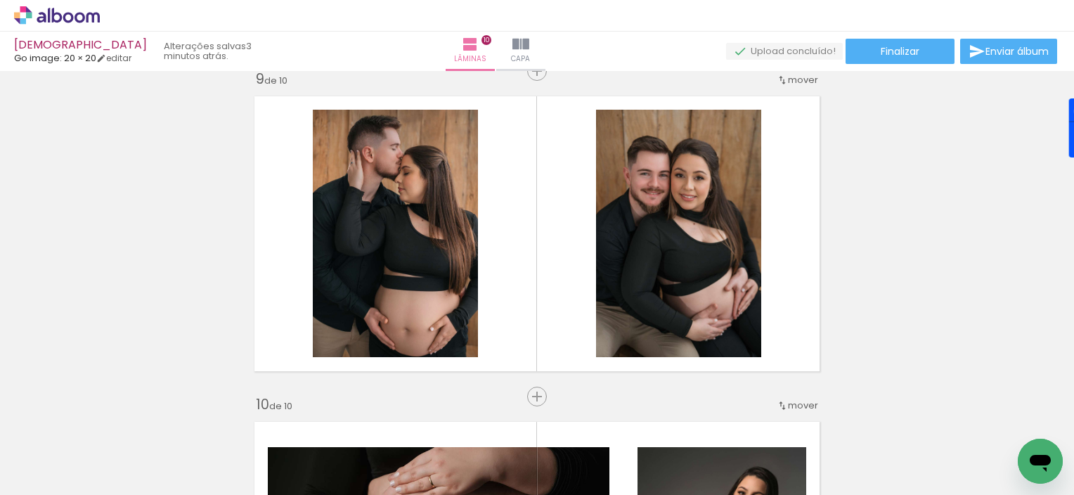
scroll to position [2625, 0]
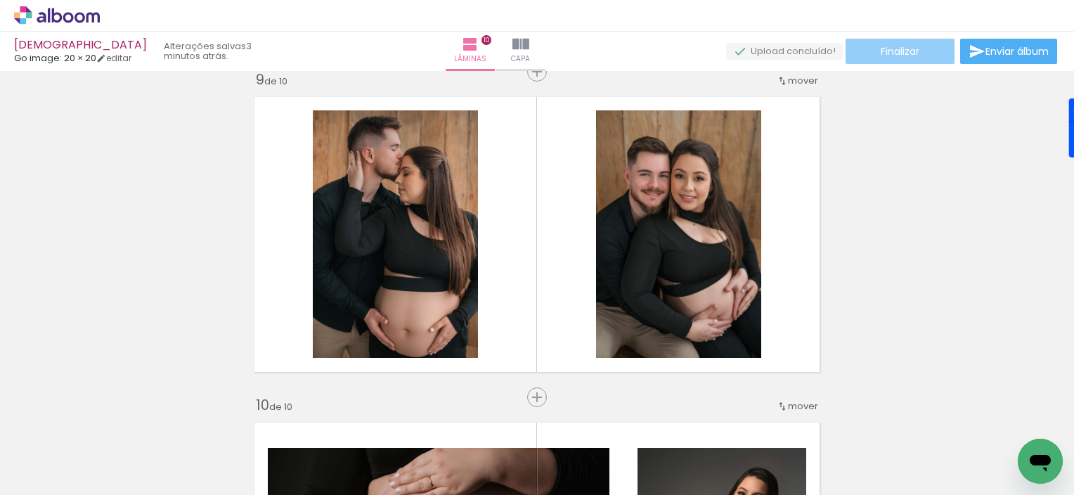
click at [889, 51] on span "Finalizar" at bounding box center [899, 51] width 39 height 10
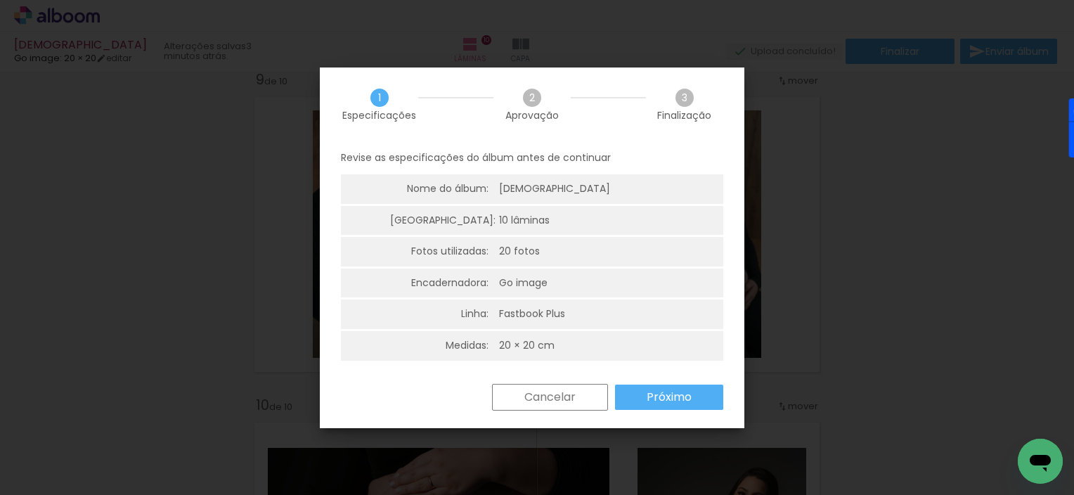
click at [0, 0] on paper-button "Próximo" at bounding box center [0, 0] width 0 height 0
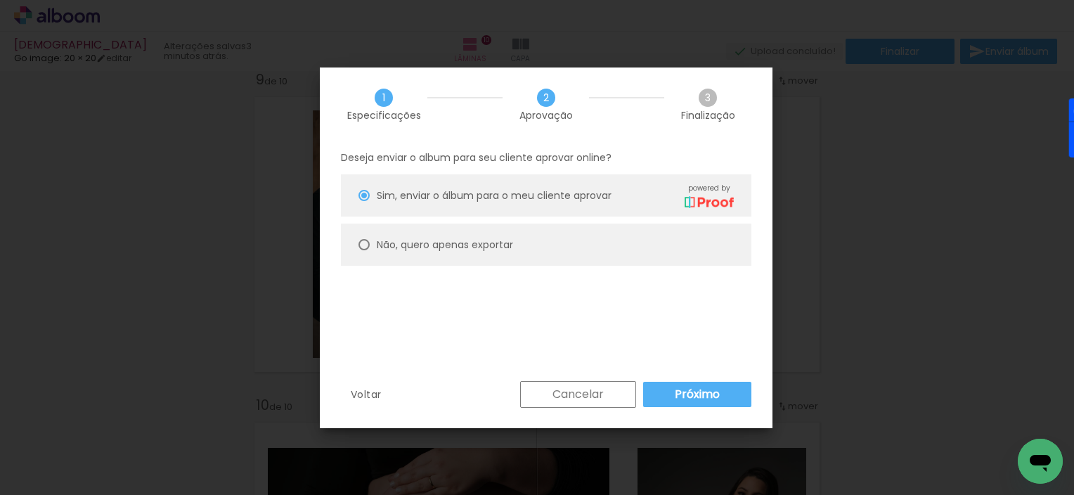
type paper-radio-button "on"
click at [0, 0] on slot "Não, quero apenas exportar" at bounding box center [0, 0] width 0 height 0
click at [0, 0] on slot "Próximo" at bounding box center [0, 0] width 0 height 0
type input "Alta, 300 DPI"
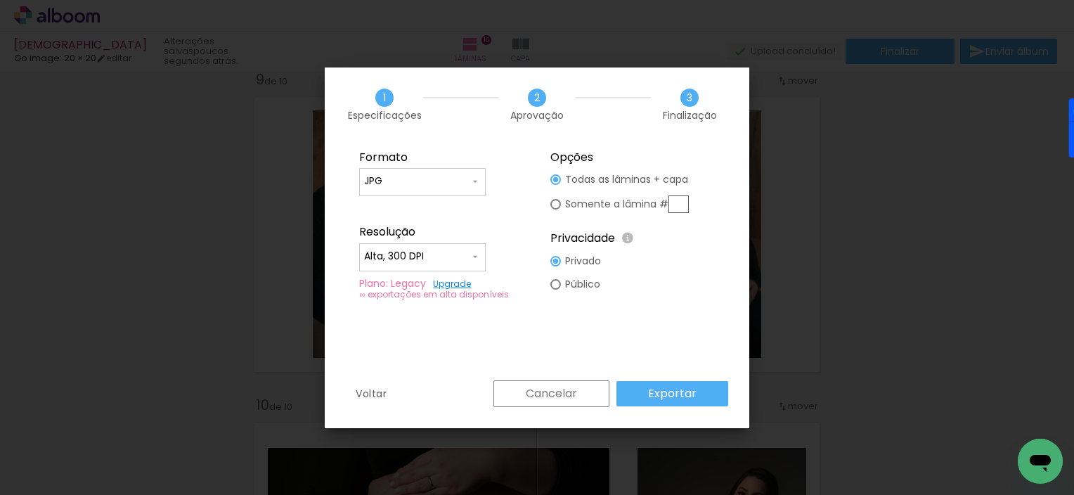
click at [0, 0] on slot "Exportar" at bounding box center [0, 0] width 0 height 0
